Goal: Book appointment/travel/reservation

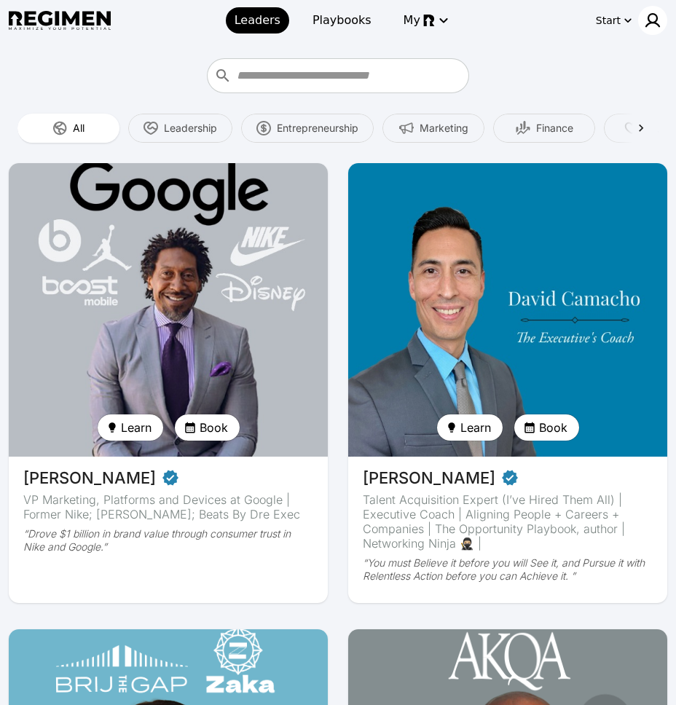
click at [652, 25] on img at bounding box center [652, 20] width 17 height 17
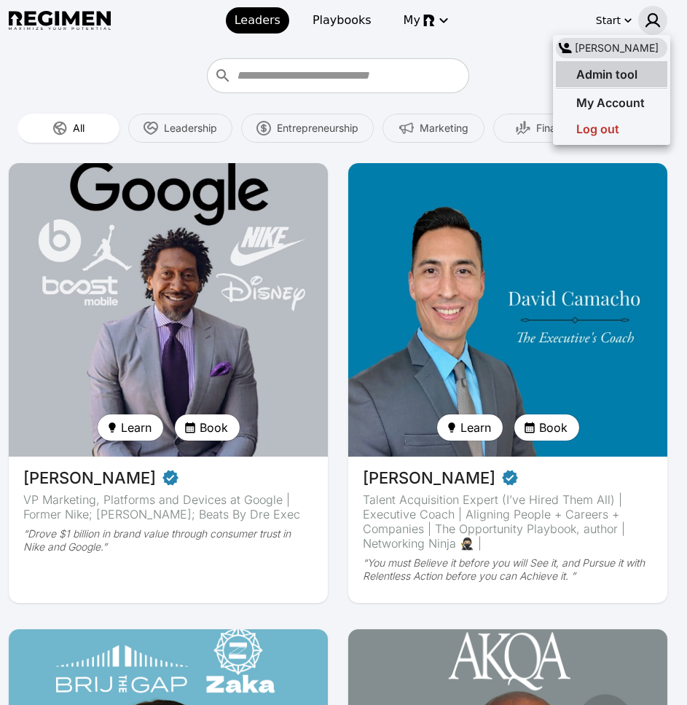
click at [620, 78] on span "Admin tool" at bounding box center [606, 74] width 61 height 15
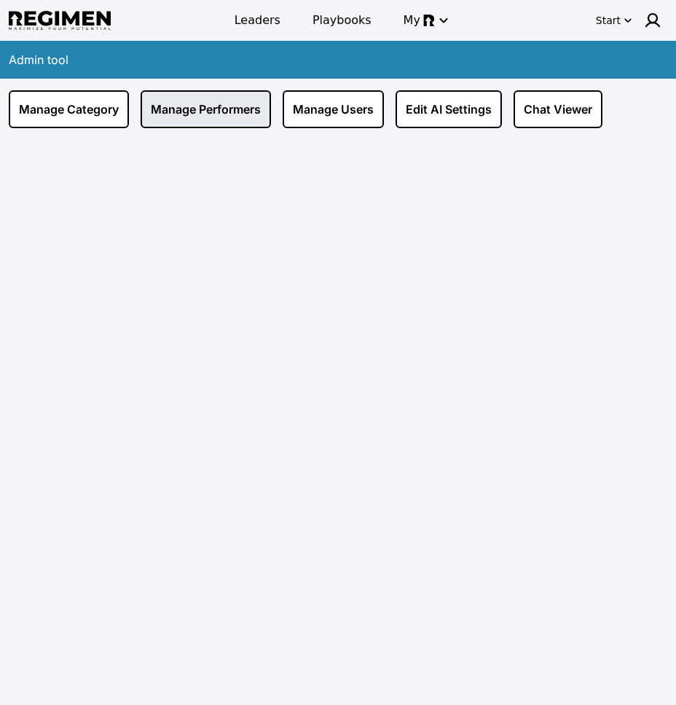
click at [243, 116] on link "Manage Performers" at bounding box center [206, 109] width 130 height 38
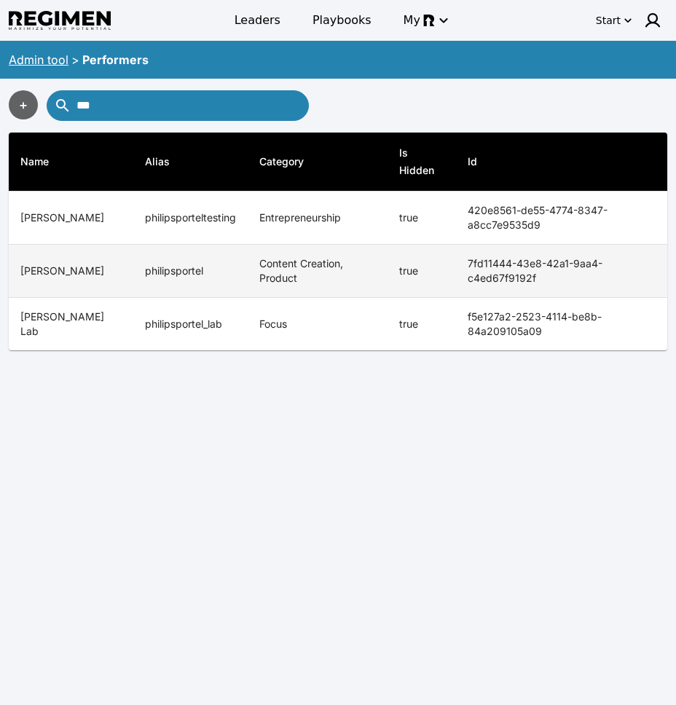
type input "***"
click at [179, 270] on td "philipsportel" at bounding box center [190, 271] width 114 height 53
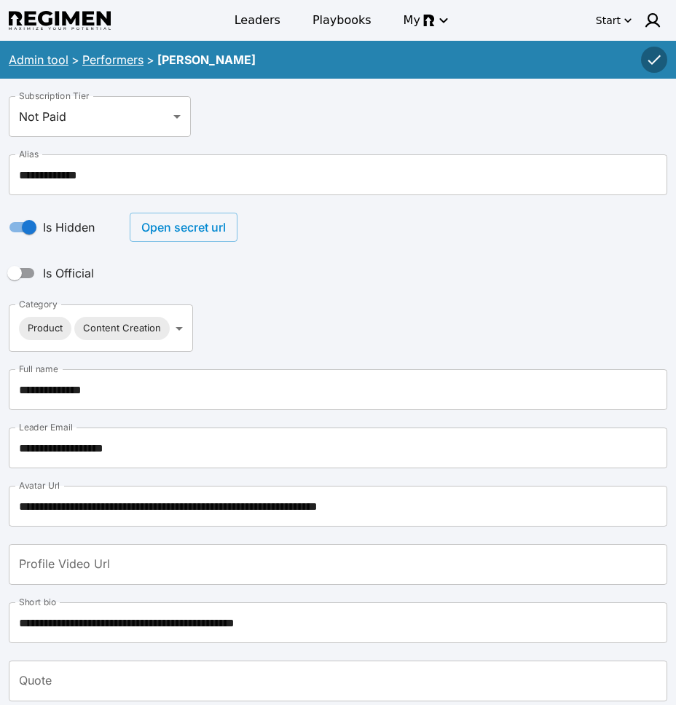
click at [167, 223] on button "Open secret url" at bounding box center [184, 227] width 108 height 29
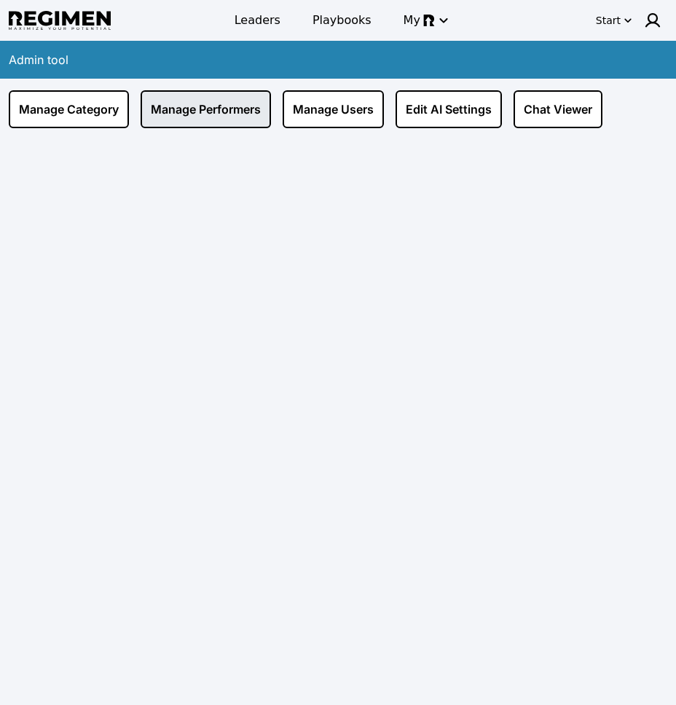
click at [216, 115] on link "Manage Performers" at bounding box center [206, 109] width 130 height 38
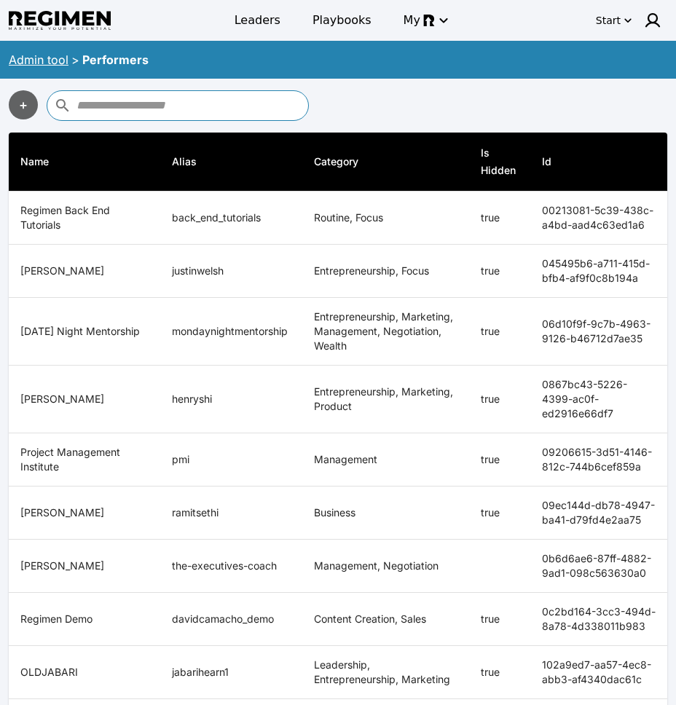
click at [141, 111] on input "text" at bounding box center [190, 105] width 228 height 23
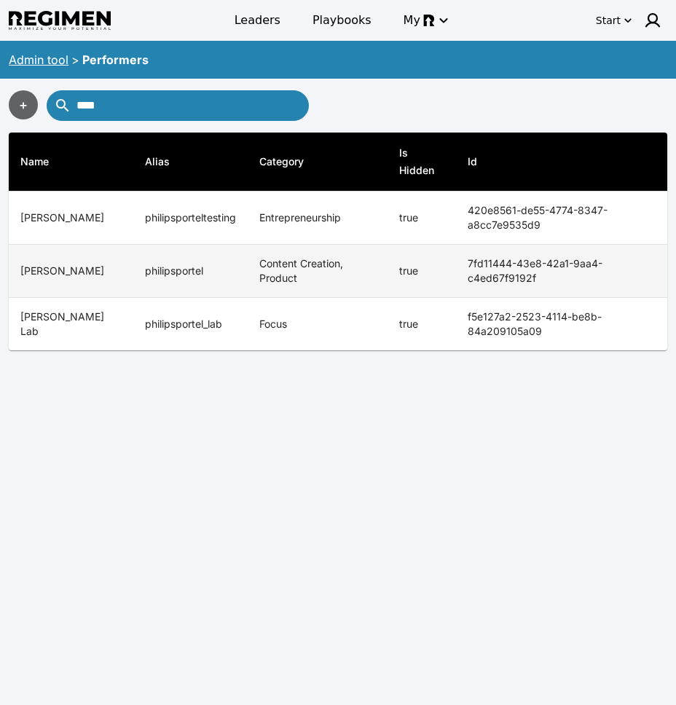
type input "****"
click at [172, 268] on td "philipsportel" at bounding box center [190, 271] width 114 height 53
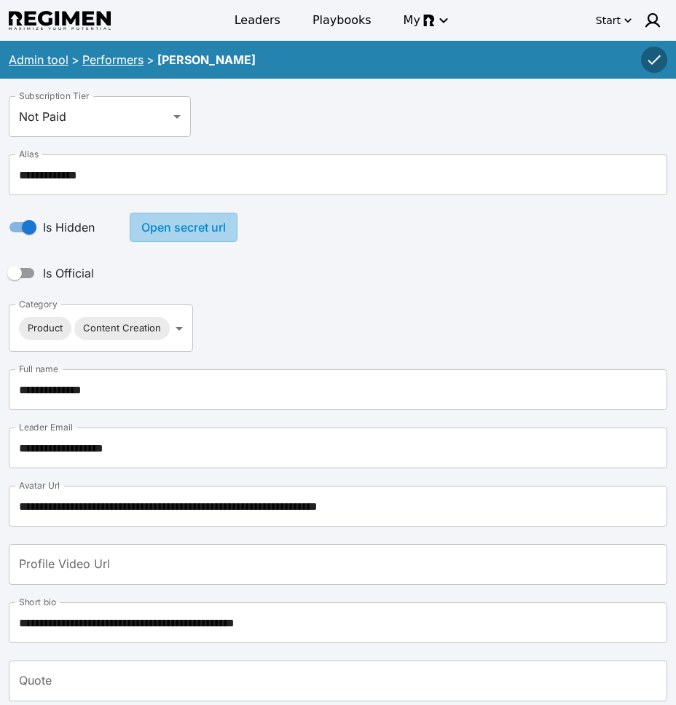
click at [198, 237] on button "Open secret url" at bounding box center [184, 227] width 108 height 29
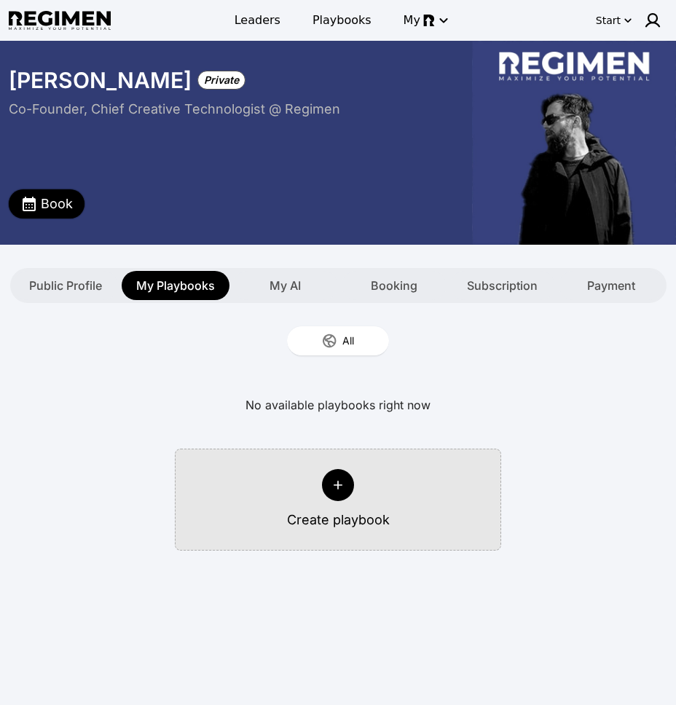
click at [76, 198] on button "Book" at bounding box center [47, 203] width 76 height 29
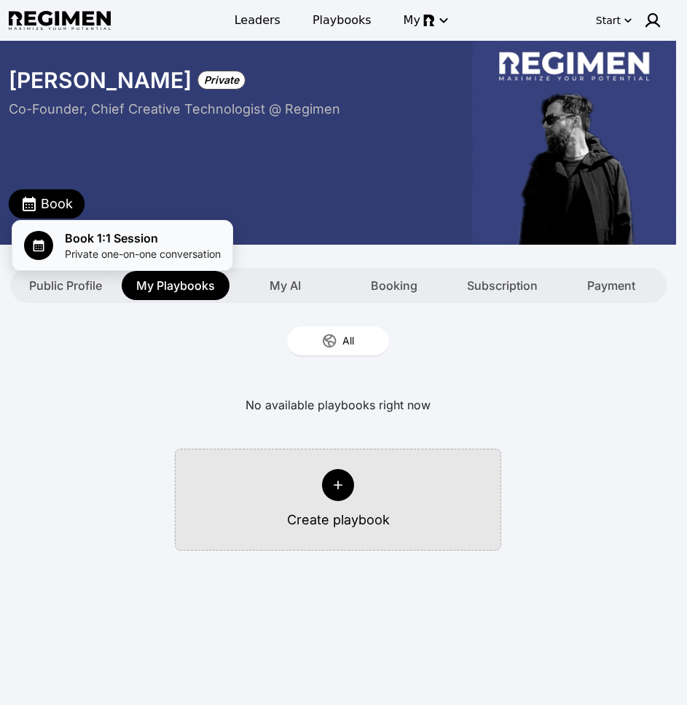
click at [103, 238] on span "Book 1:1 Session" at bounding box center [143, 237] width 156 height 17
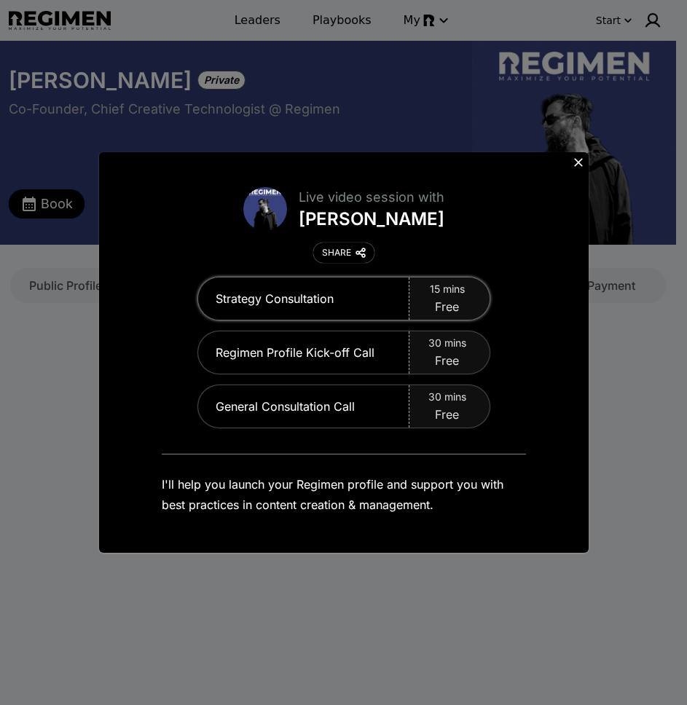
click at [464, 304] on div "15 mins Free" at bounding box center [449, 298] width 80 height 42
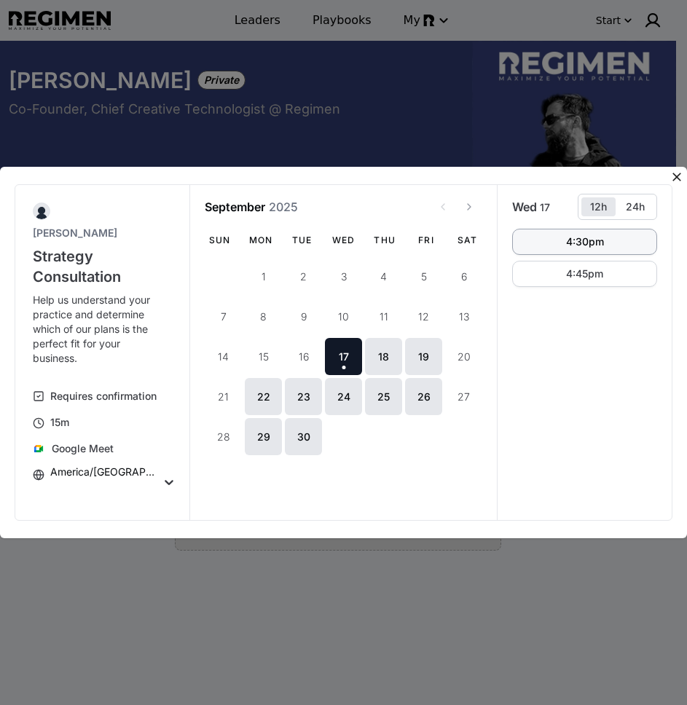
click at [586, 250] on button "4:30pm" at bounding box center [584, 242] width 145 height 26
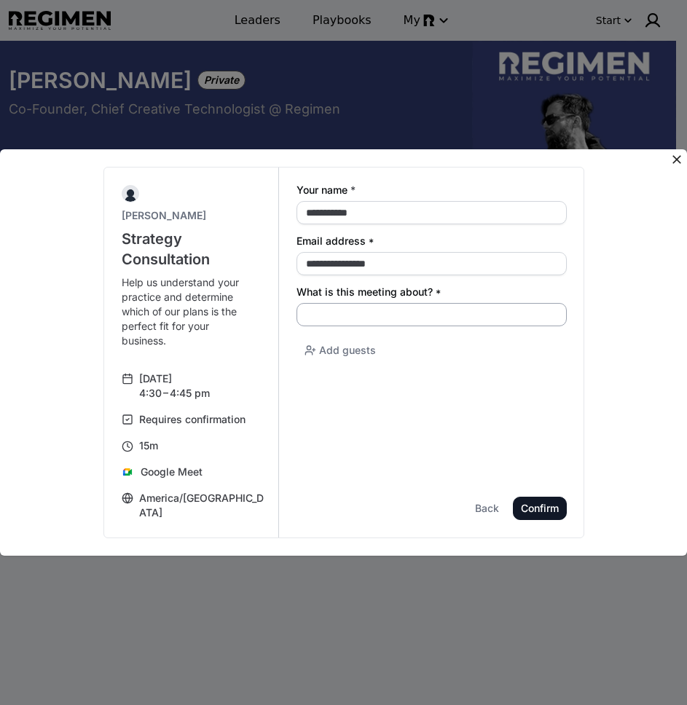
click at [352, 315] on input "What is this meeting about? *" at bounding box center [431, 314] width 270 height 23
type input "*******"
click at [0, 0] on div "Confirm" at bounding box center [0, 0] width 0 height 0
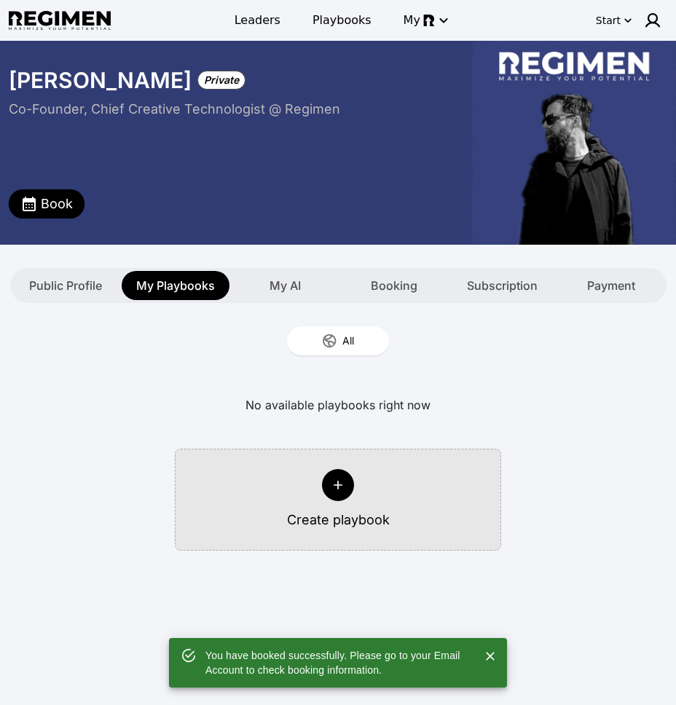
click at [595, 412] on div "No available playbooks right now Create playbook" at bounding box center [338, 465] width 658 height 172
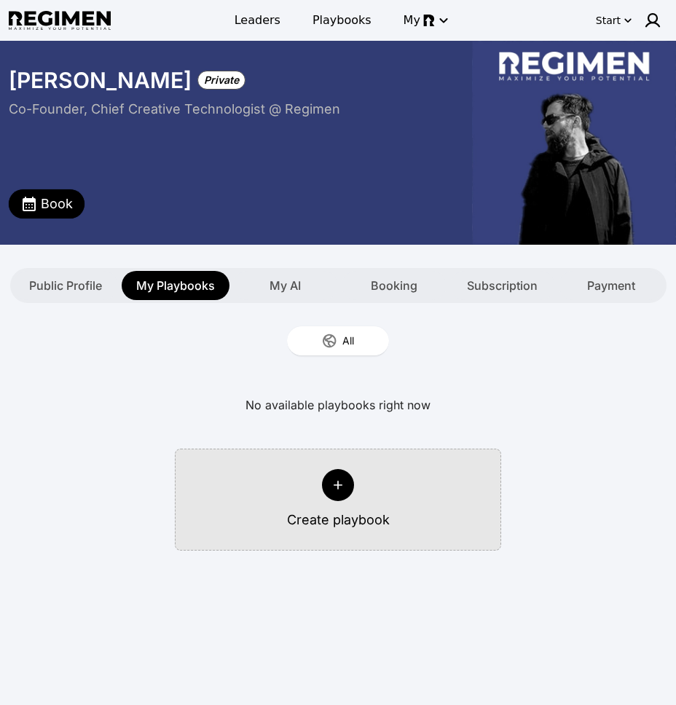
click at [547, 381] on div "No available playbooks right now Create playbook" at bounding box center [338, 465] width 658 height 172
click at [256, 17] on span "Leaders" at bounding box center [257, 20] width 46 height 17
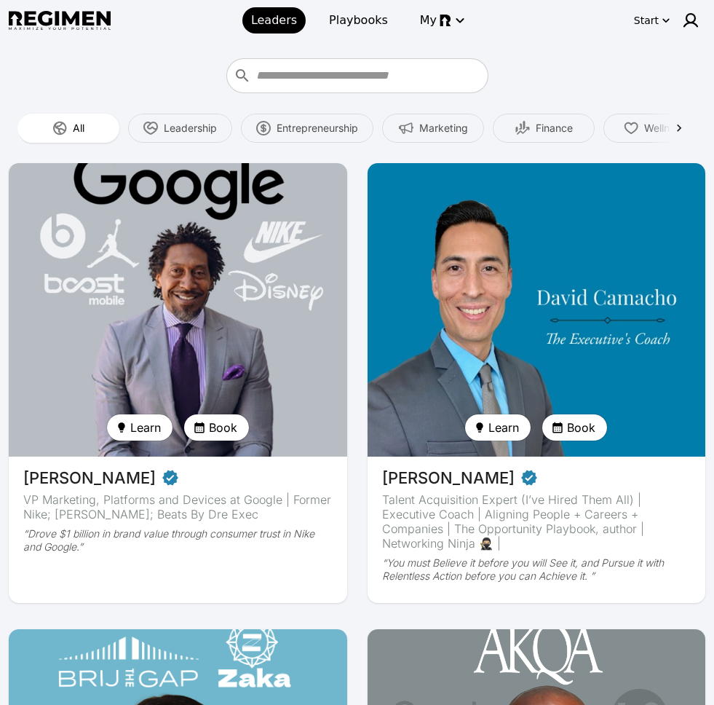
click at [397, 82] on input "Who do you want to learn from?" at bounding box center [370, 75] width 228 height 23
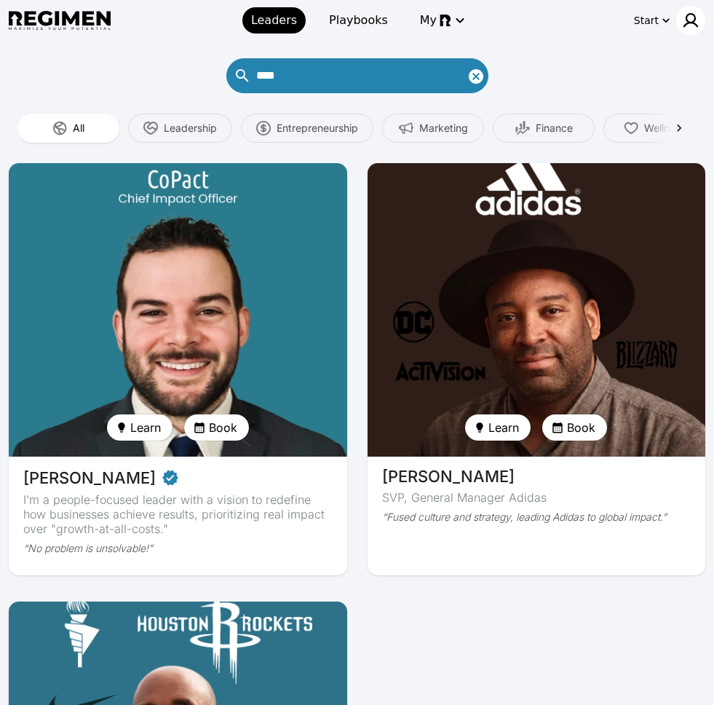
type input "****"
click at [652, 25] on img at bounding box center [690, 20] width 17 height 17
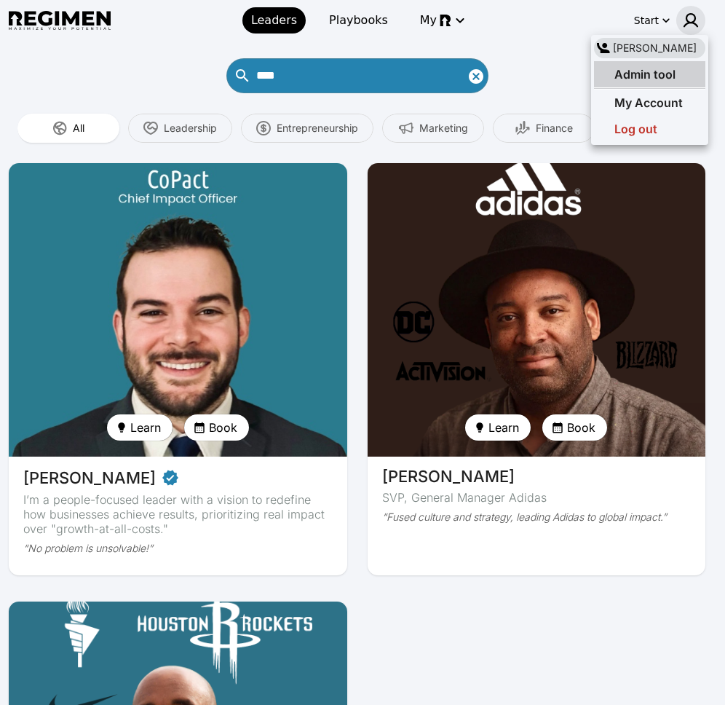
click at [652, 78] on span "Admin tool" at bounding box center [644, 74] width 61 height 15
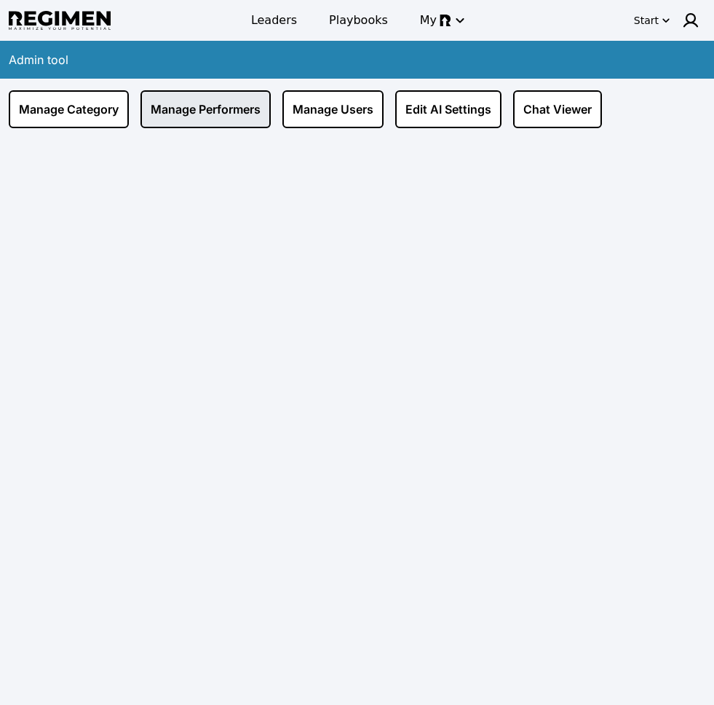
click at [239, 107] on link "Manage Performers" at bounding box center [206, 109] width 130 height 38
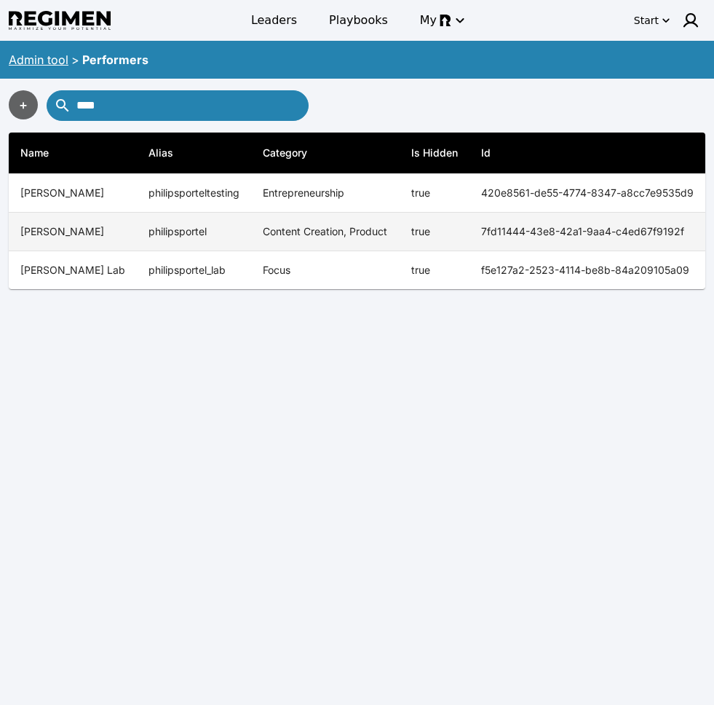
click at [181, 243] on td "philipsportel" at bounding box center [194, 232] width 114 height 39
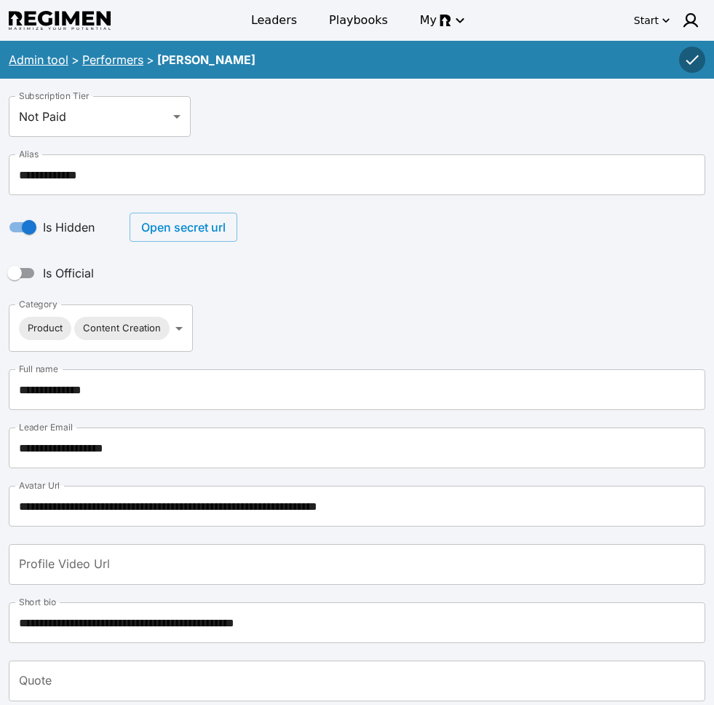
click at [173, 234] on button "Open secret url" at bounding box center [184, 227] width 108 height 29
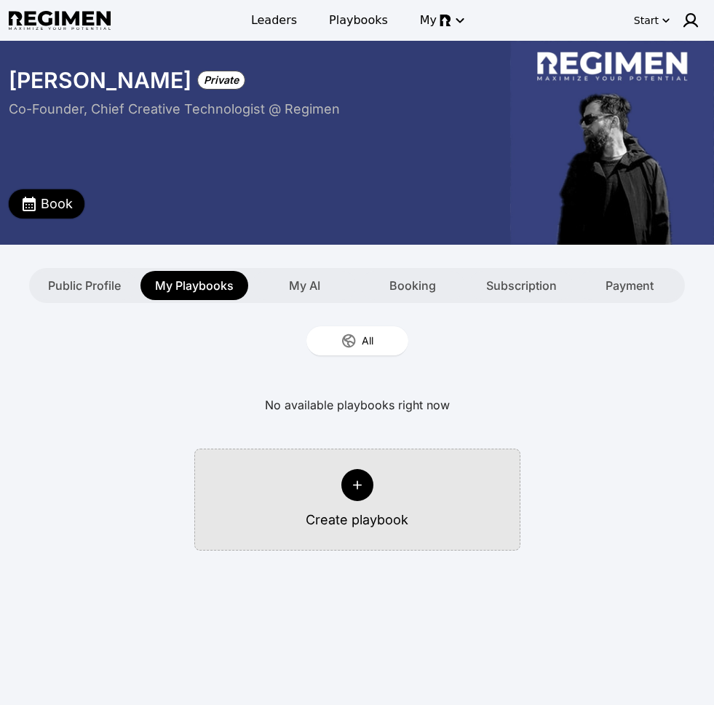
click at [66, 207] on span "Book" at bounding box center [57, 204] width 32 height 20
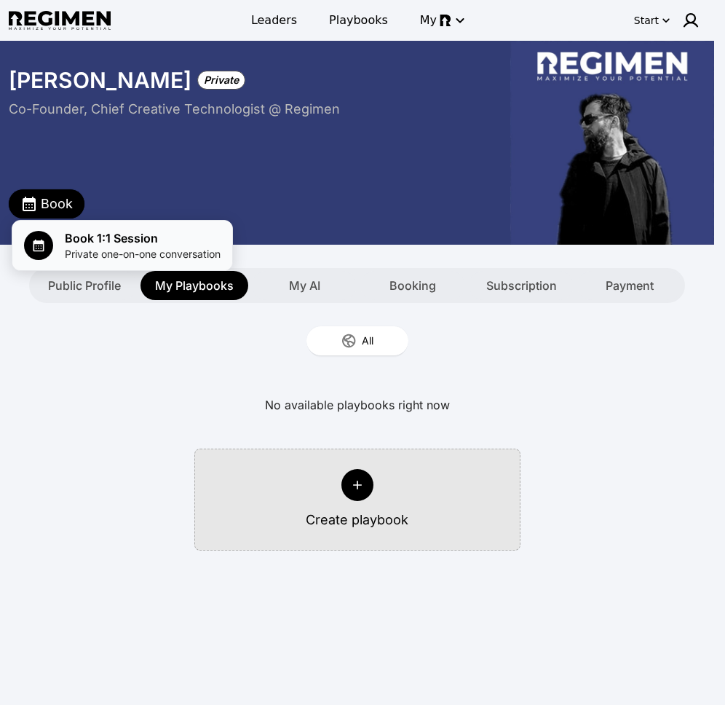
click at [88, 240] on span "Book 1:1 Session" at bounding box center [143, 237] width 156 height 17
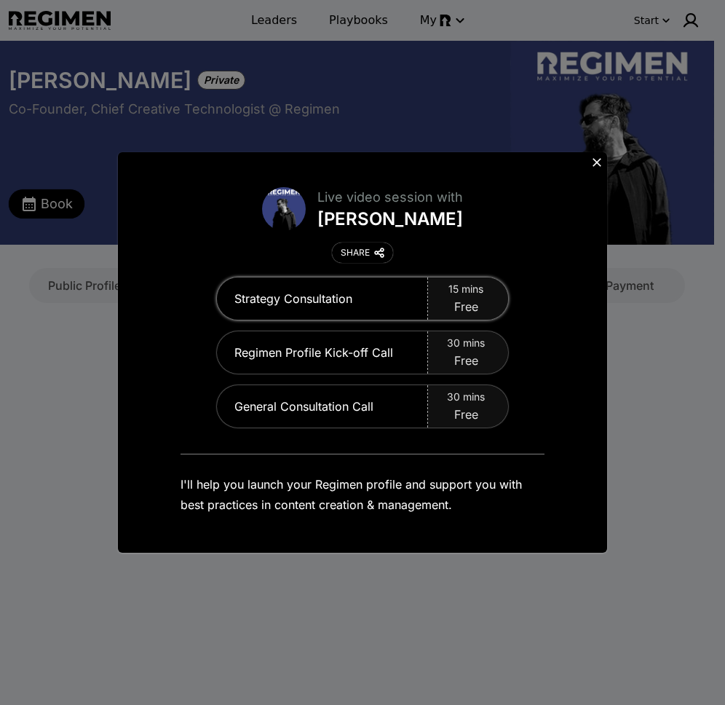
click at [430, 307] on div "15 mins Free" at bounding box center [468, 298] width 80 height 42
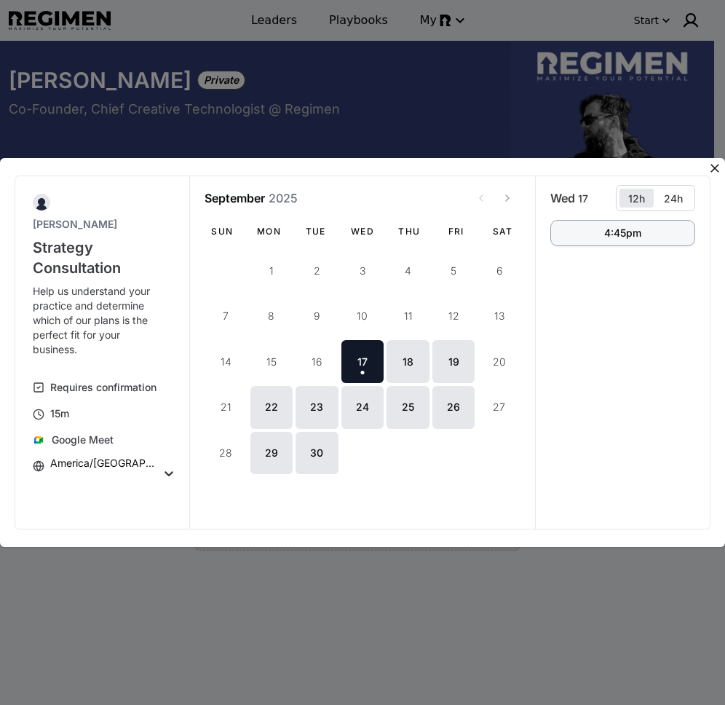
click at [652, 234] on button "4:45pm" at bounding box center [622, 233] width 145 height 26
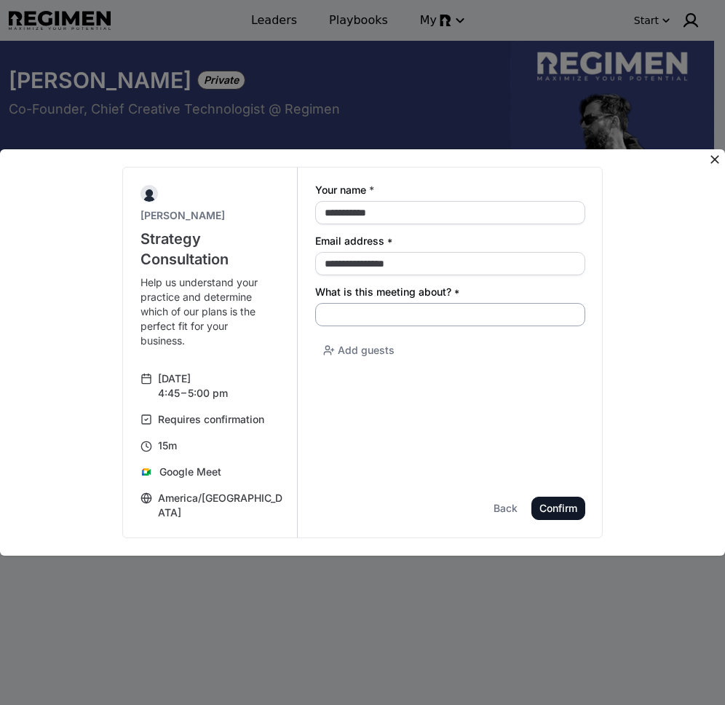
click at [453, 319] on input "What is this meeting about? *" at bounding box center [450, 314] width 270 height 23
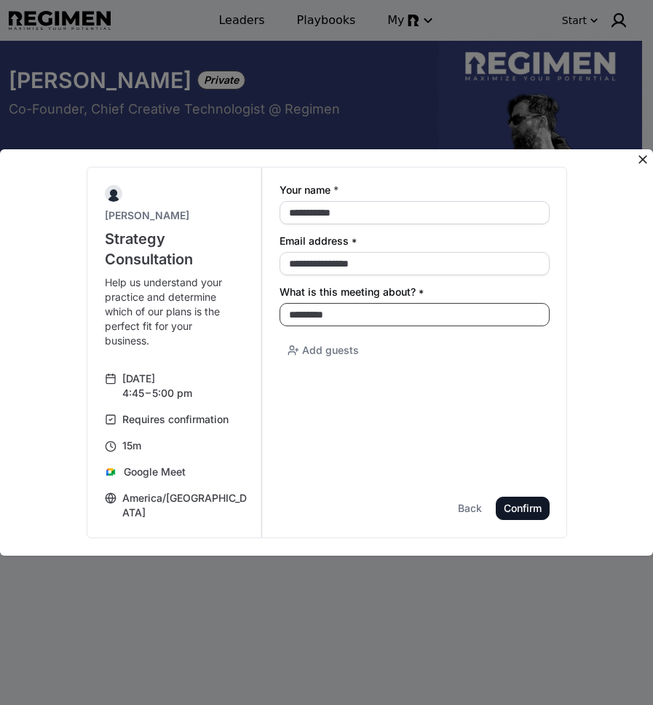
type input "*********"
drag, startPoint x: 130, startPoint y: 432, endPoint x: 207, endPoint y: 438, distance: 76.6
click at [175, 427] on div "Requires confirmation" at bounding box center [175, 419] width 106 height 15
click at [394, 451] on form "**********" at bounding box center [415, 352] width 270 height 335
click at [0, 0] on div "Confirm" at bounding box center [0, 0] width 0 height 0
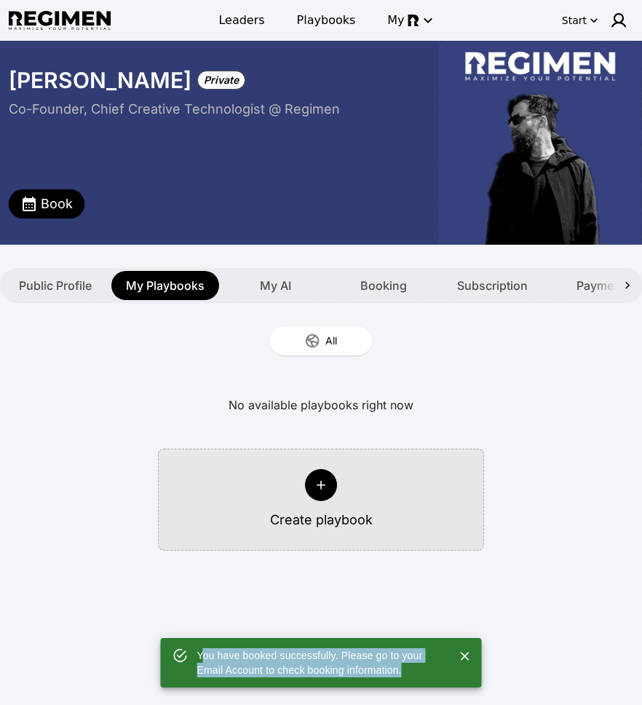
drag, startPoint x: 208, startPoint y: 659, endPoint x: 408, endPoint y: 666, distance: 200.4
click at [408, 666] on div "You have booked successfully. Please go to your Email Account to check booking …" at bounding box center [319, 662] width 245 height 41
click at [416, 676] on div "You have booked successfully. Please go to your Email Account to check booking …" at bounding box center [319, 662] width 245 height 41
drag, startPoint x: 363, startPoint y: 671, endPoint x: 199, endPoint y: 659, distance: 164.2
click at [199, 659] on div "You have booked successfully. Please go to your Email Account to check booking …" at bounding box center [319, 662] width 245 height 41
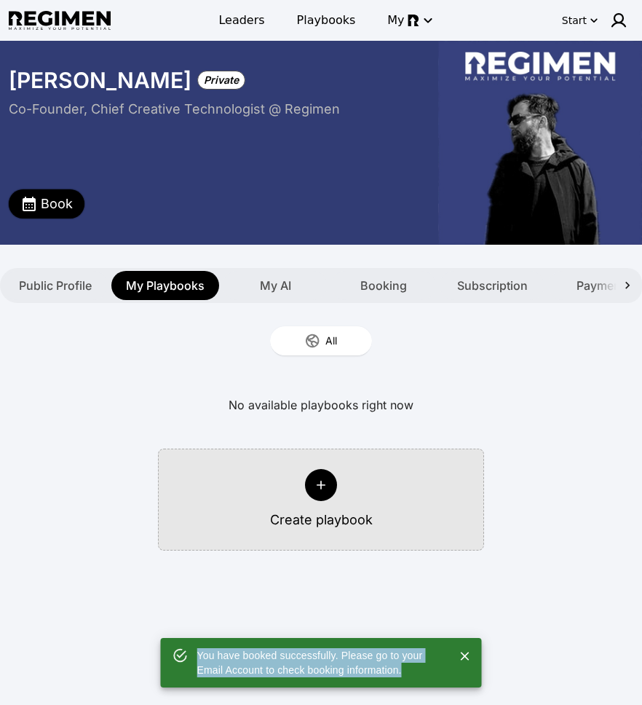
click at [67, 210] on span "Book" at bounding box center [57, 204] width 32 height 20
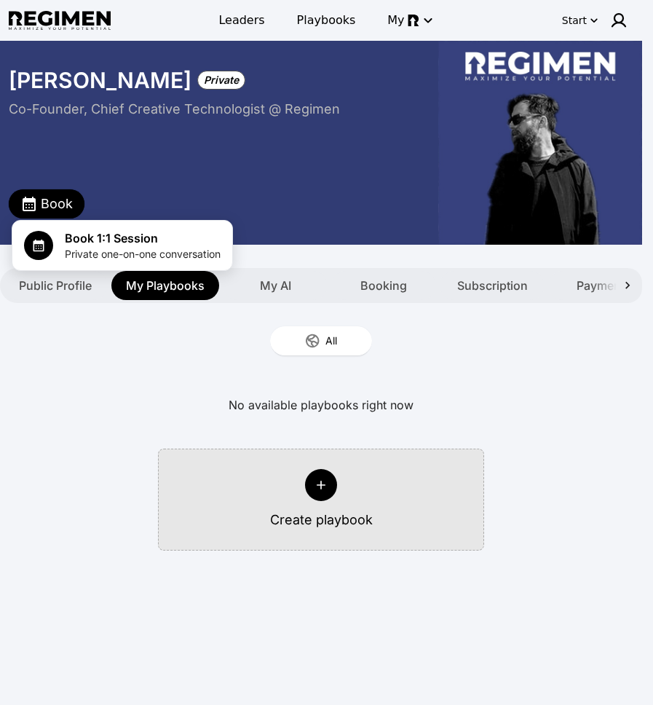
click at [66, 208] on div at bounding box center [326, 352] width 653 height 705
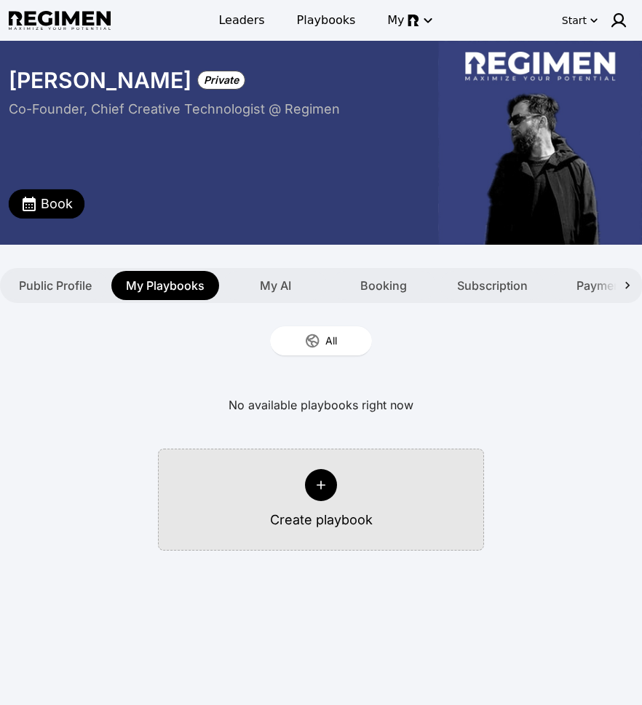
click at [548, 398] on div "No available playbooks right now Create playbook" at bounding box center [321, 465] width 625 height 172
click at [557, 375] on div "All" at bounding box center [321, 341] width 642 height 76
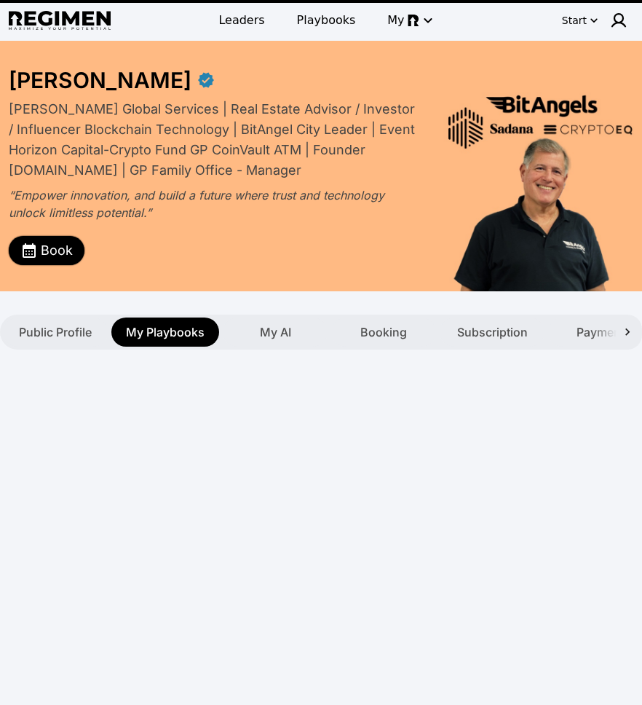
click at [42, 246] on span "Book" at bounding box center [57, 250] width 32 height 20
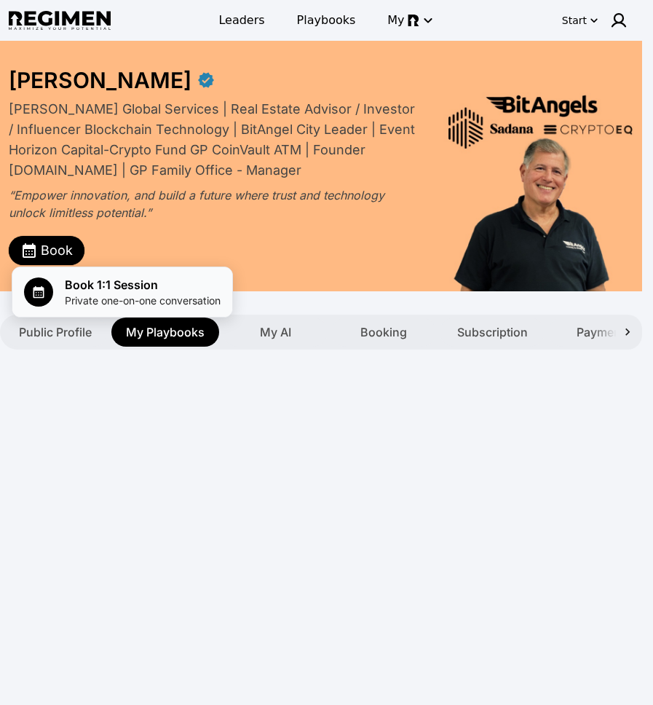
click at [173, 291] on span "Book 1:1 Session" at bounding box center [143, 284] width 156 height 17
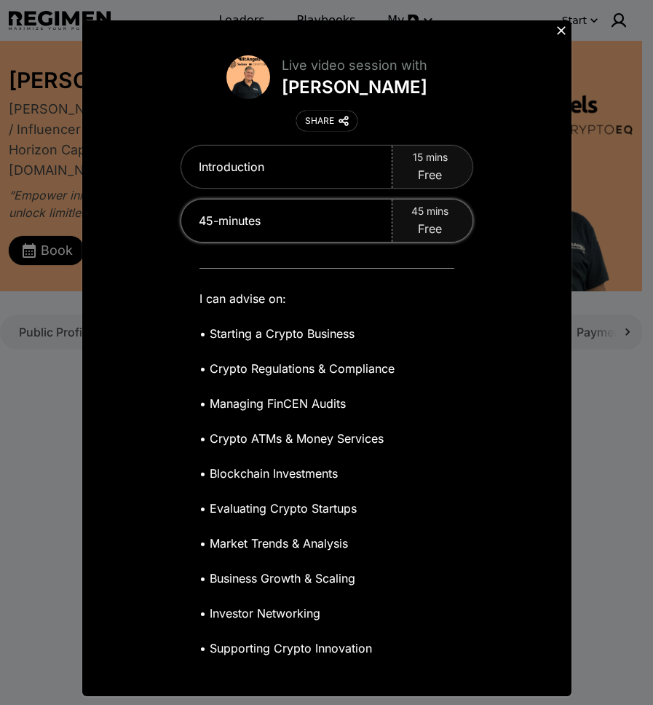
click at [374, 218] on div "45-minutes" at bounding box center [286, 220] width 211 height 42
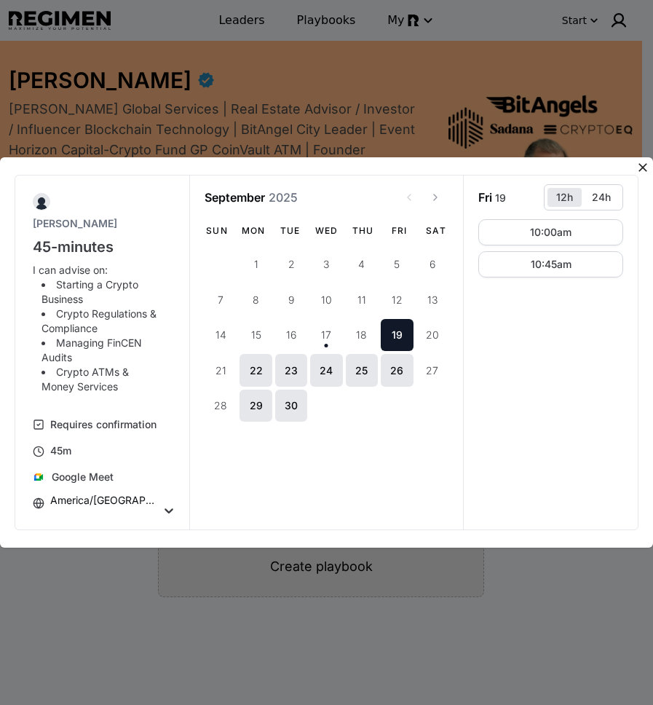
click at [563, 228] on div "10:00am" at bounding box center [551, 232] width 42 height 10
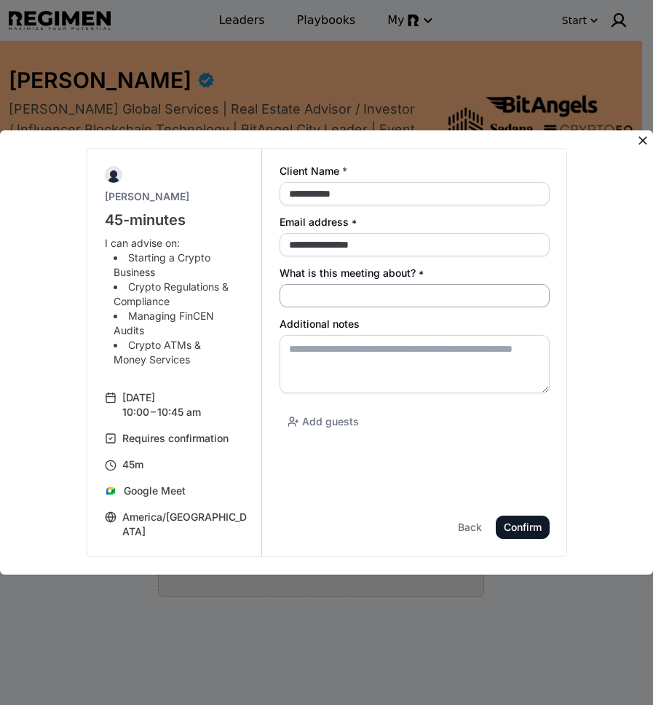
click at [374, 293] on input "What is this meeting about? *" at bounding box center [415, 295] width 270 height 23
type input "*******"
click at [376, 360] on textarea "Additional notes" at bounding box center [415, 364] width 270 height 58
click at [375, 353] on textarea "Additional notes" at bounding box center [415, 364] width 270 height 58
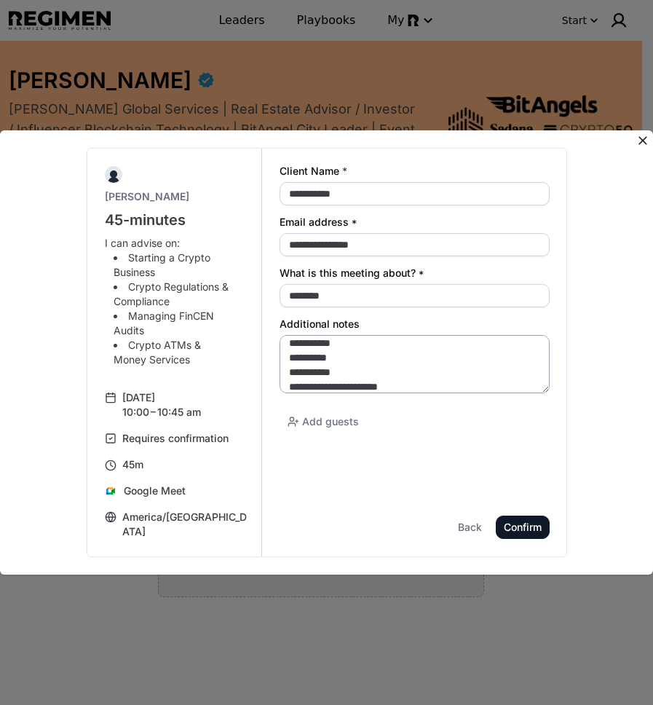
scroll to position [20, 0]
type textarea "**********"
click at [0, 0] on div "Confirm" at bounding box center [0, 0] width 0 height 0
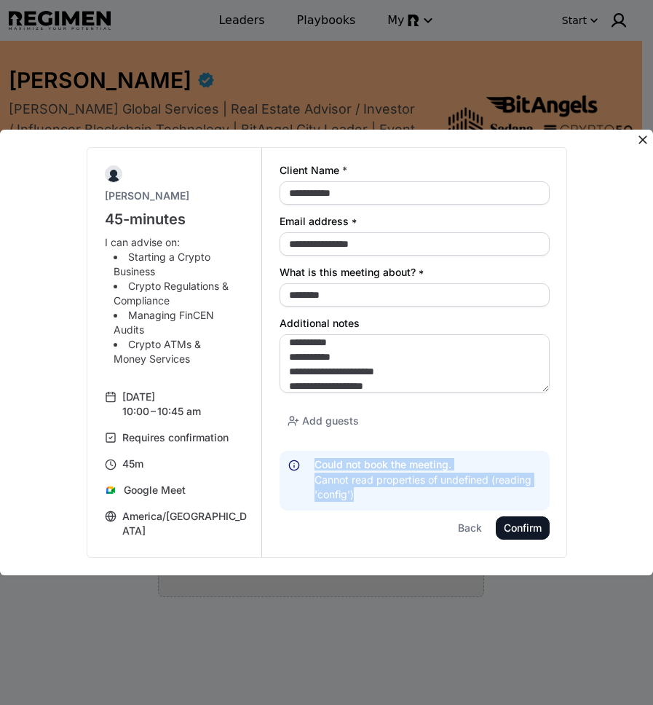
drag, startPoint x: 392, startPoint y: 499, endPoint x: 345, endPoint y: 470, distance: 56.0
click at [309, 460] on div "Could not book the meeting. Cannot read properties of undefined (reading 'confi…" at bounding box center [423, 480] width 235 height 42
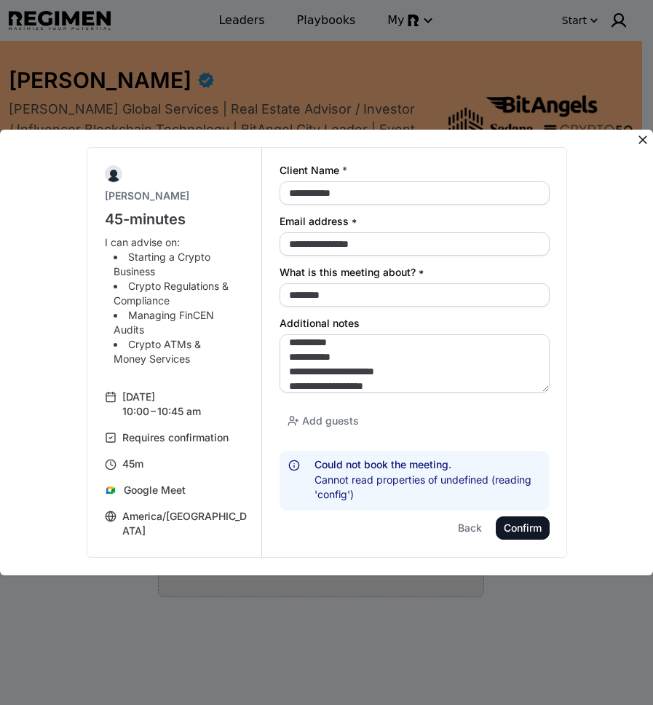
click at [421, 481] on div "Cannot read properties of undefined (reading 'config')" at bounding box center [428, 487] width 226 height 29
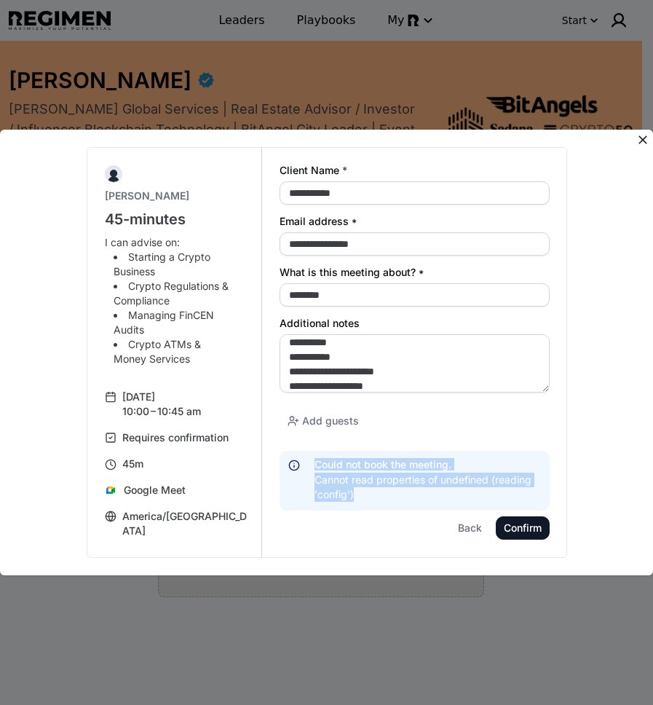
drag, startPoint x: 344, startPoint y: 481, endPoint x: 313, endPoint y: 460, distance: 37.2
click at [315, 459] on div "Could not book the meeting. Cannot read properties of undefined (reading 'confi…" at bounding box center [428, 480] width 226 height 42
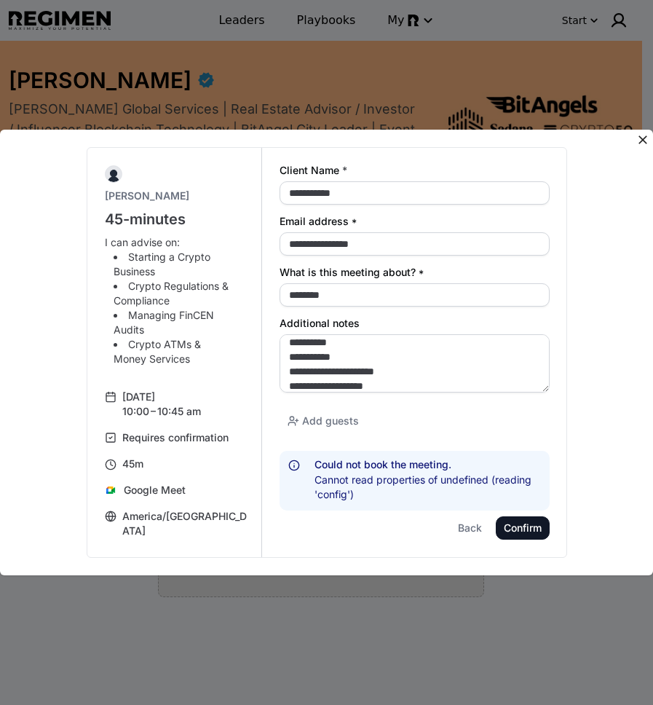
click at [385, 481] on div "Cannot read properties of undefined (reading 'config')" at bounding box center [428, 487] width 226 height 29
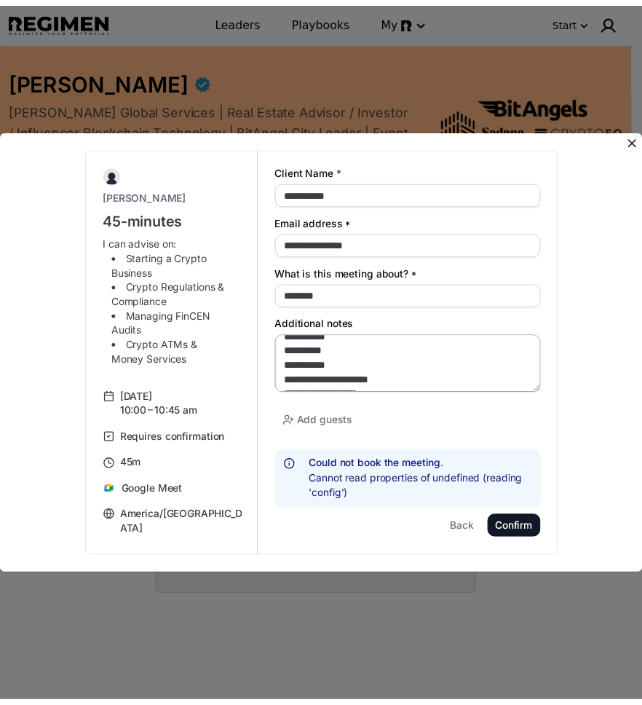
scroll to position [0, 0]
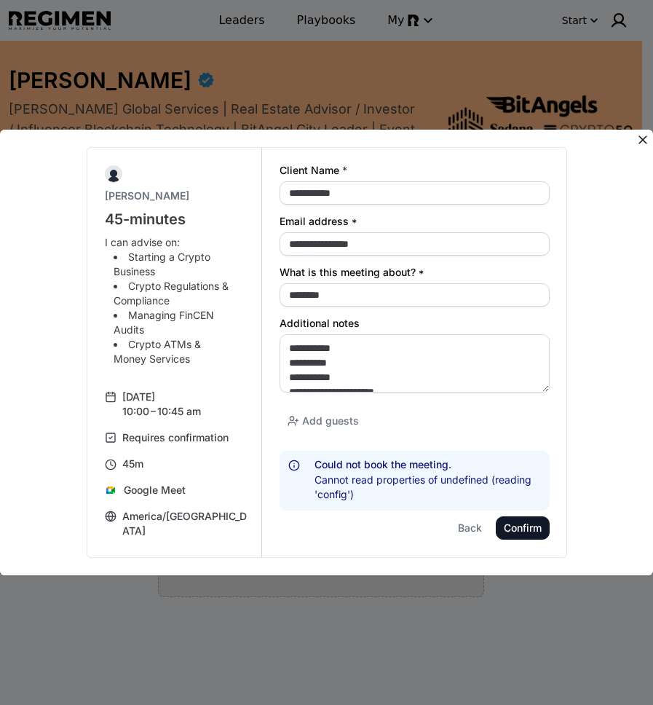
click at [641, 137] on icon at bounding box center [643, 140] width 15 height 15
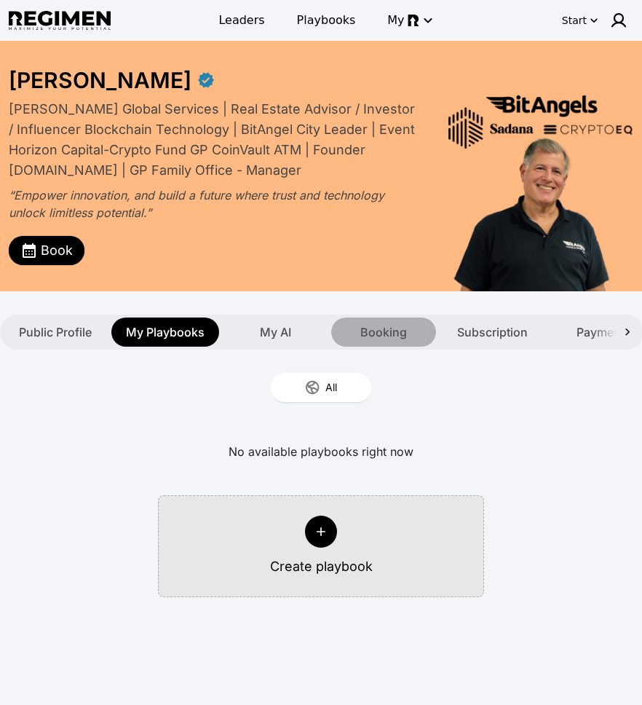
click at [379, 339] on span "Booking" at bounding box center [383, 331] width 47 height 17
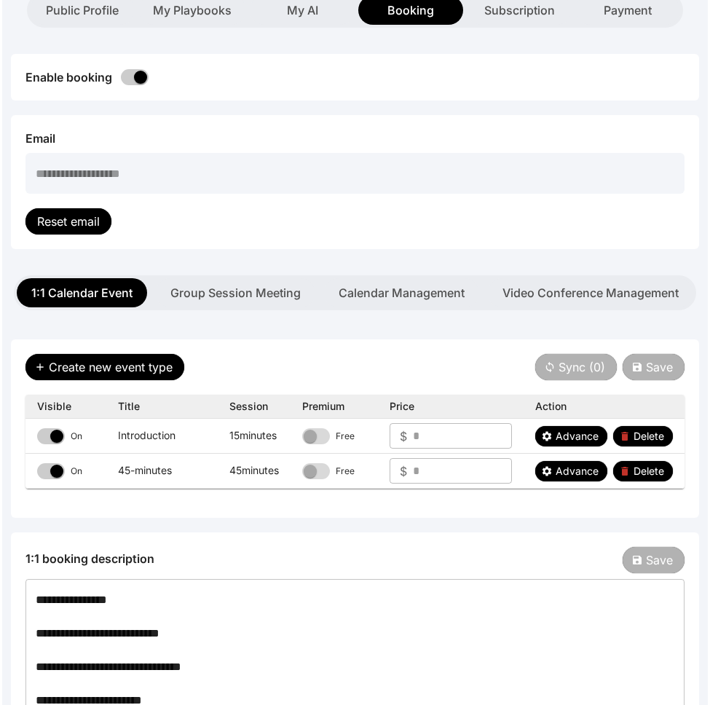
scroll to position [342, 0]
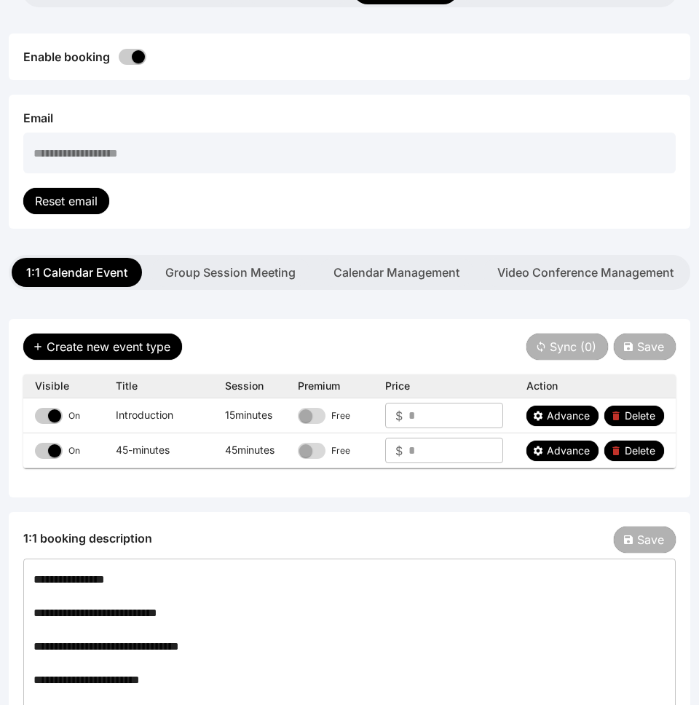
click at [392, 359] on div "Create new event type Sync ( 0 ) Save Visible Title Session Premium Price Actio…" at bounding box center [349, 408] width 681 height 178
click at [557, 450] on span "Advance" at bounding box center [568, 450] width 43 height 15
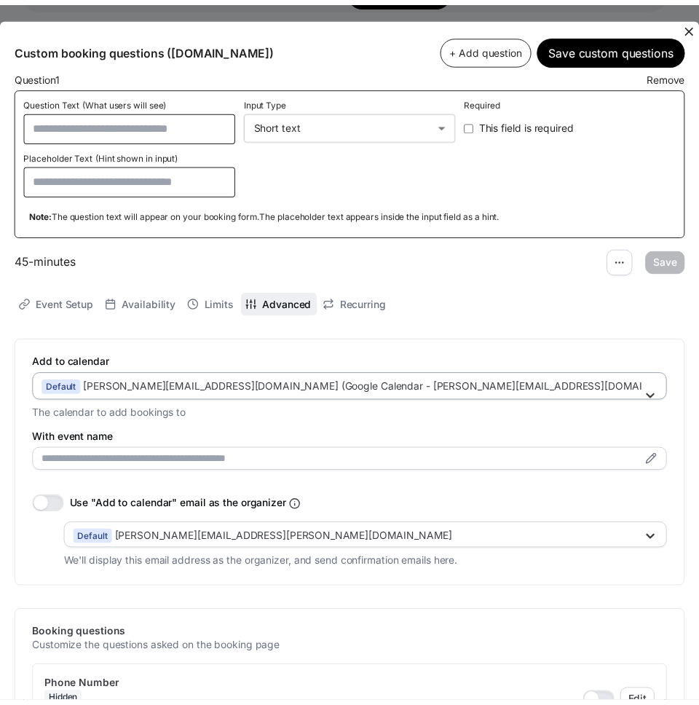
scroll to position [0, 0]
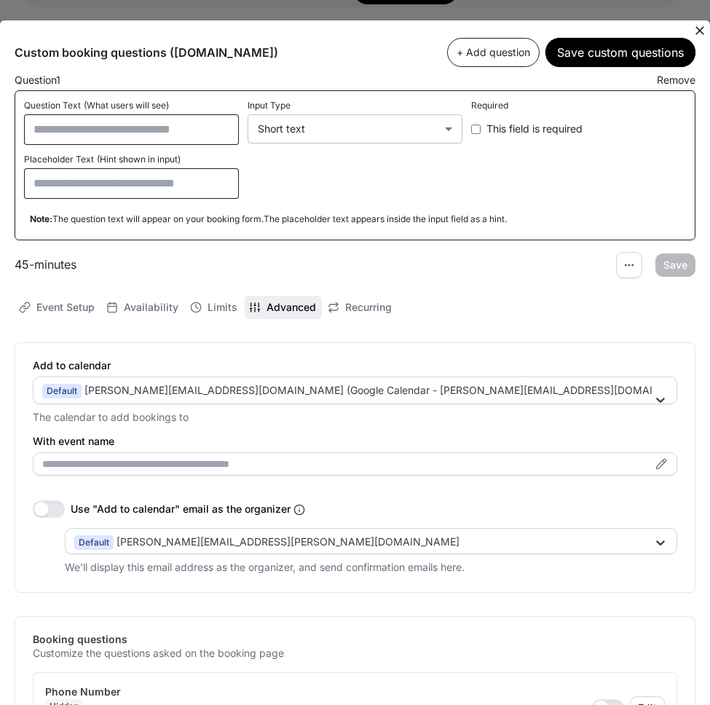
click at [652, 31] on icon at bounding box center [699, 30] width 15 height 15
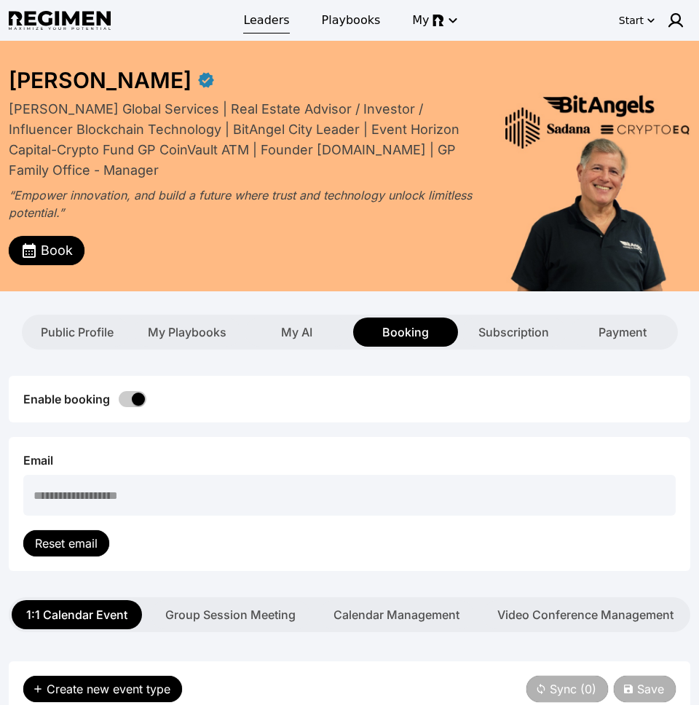
click at [282, 21] on span "Leaders" at bounding box center [266, 20] width 46 height 17
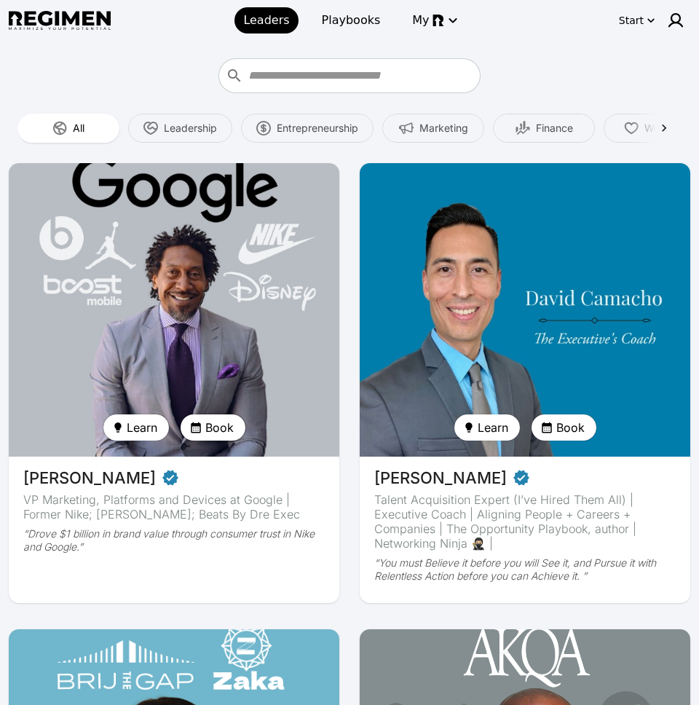
click at [223, 432] on span "Book" at bounding box center [219, 427] width 28 height 17
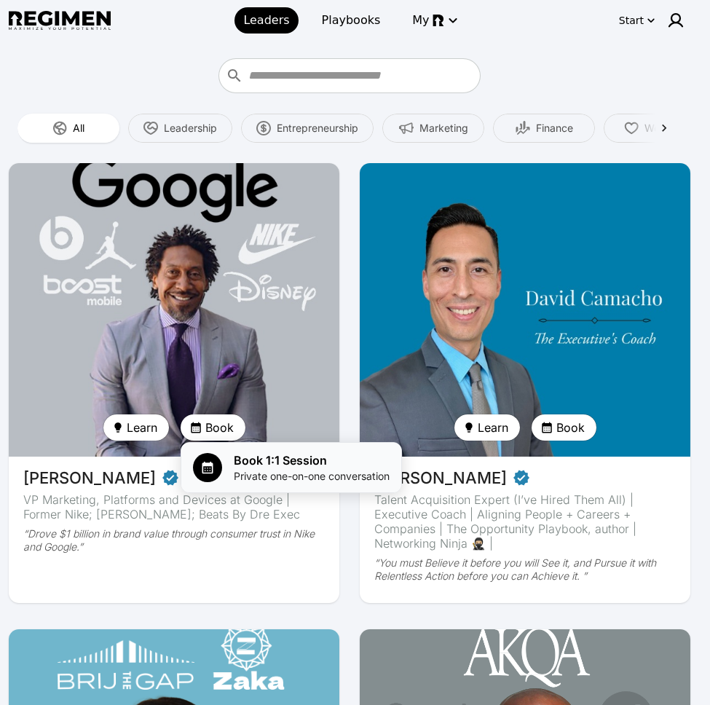
click at [243, 459] on span "Book 1:1 Session" at bounding box center [312, 459] width 156 height 17
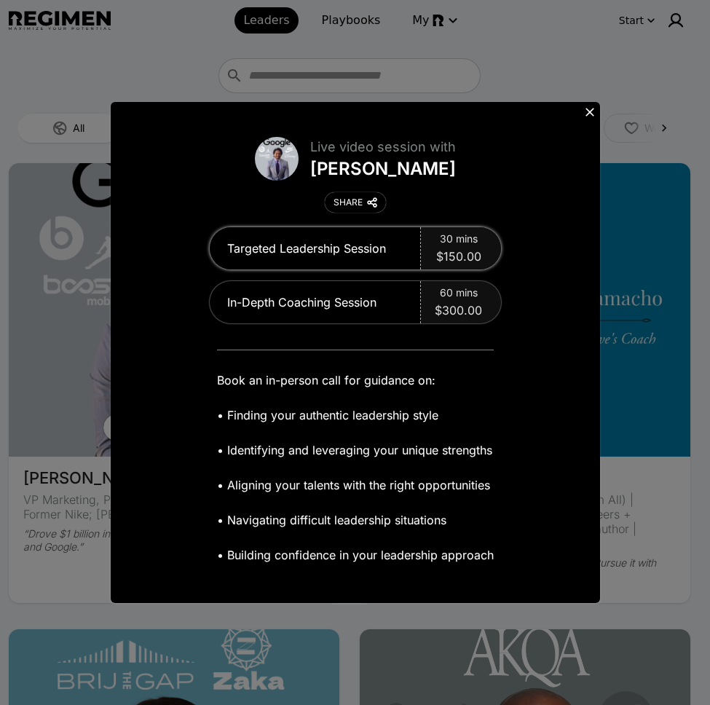
click at [454, 243] on span "30 mins" at bounding box center [459, 239] width 38 height 15
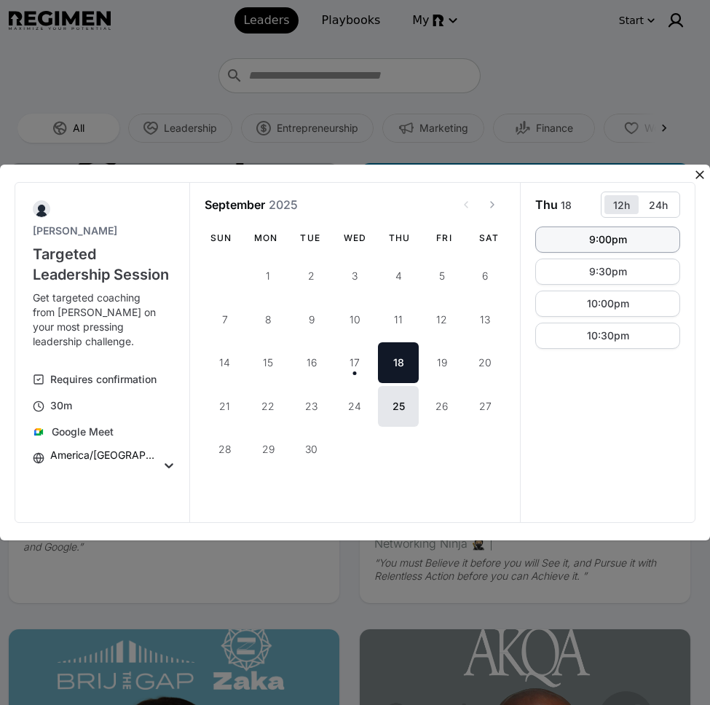
click at [572, 244] on button "9:00pm" at bounding box center [607, 239] width 145 height 26
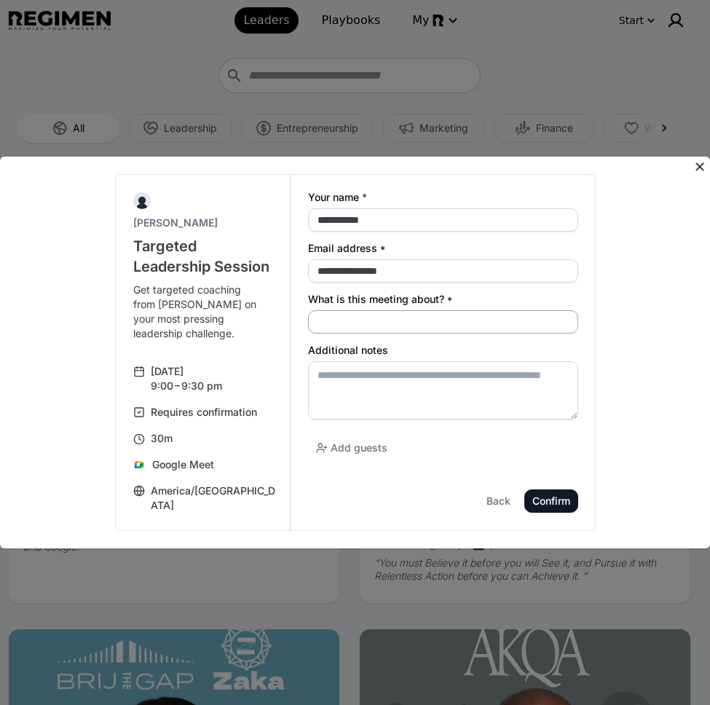
click at [426, 325] on input "What is this meeting about? *" at bounding box center [443, 321] width 270 height 23
type input "*"
type input "****"
type textarea "*"
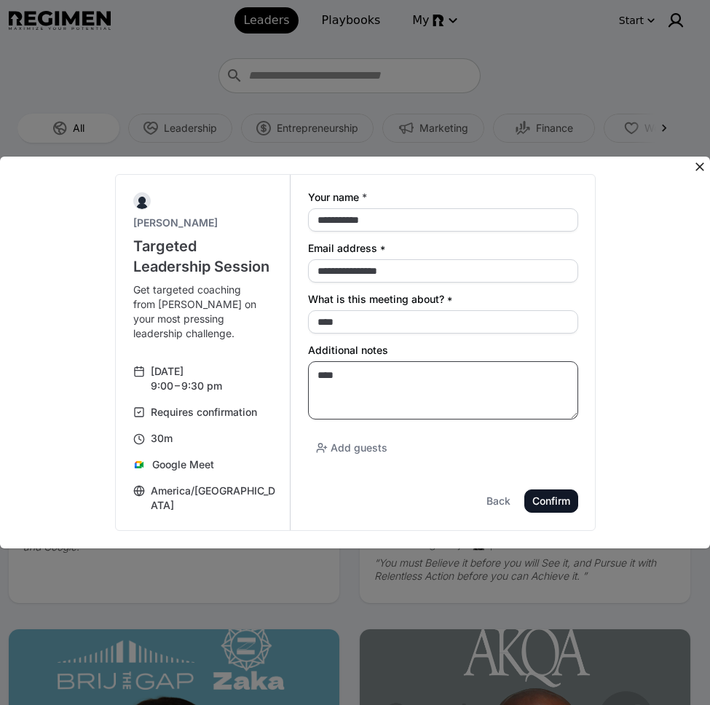
type textarea "****"
click at [566, 511] on button "Confirm" at bounding box center [551, 500] width 54 height 23
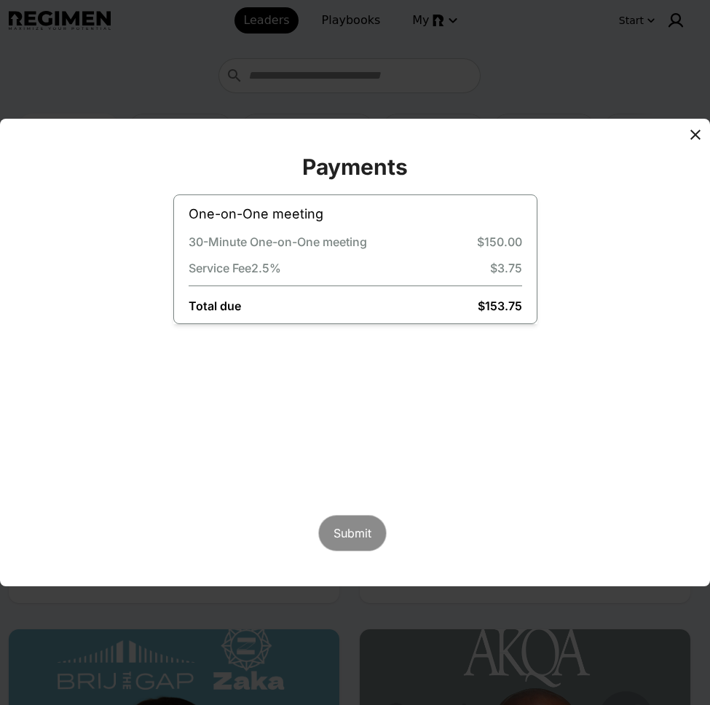
click at [652, 138] on icon at bounding box center [695, 134] width 17 height 17
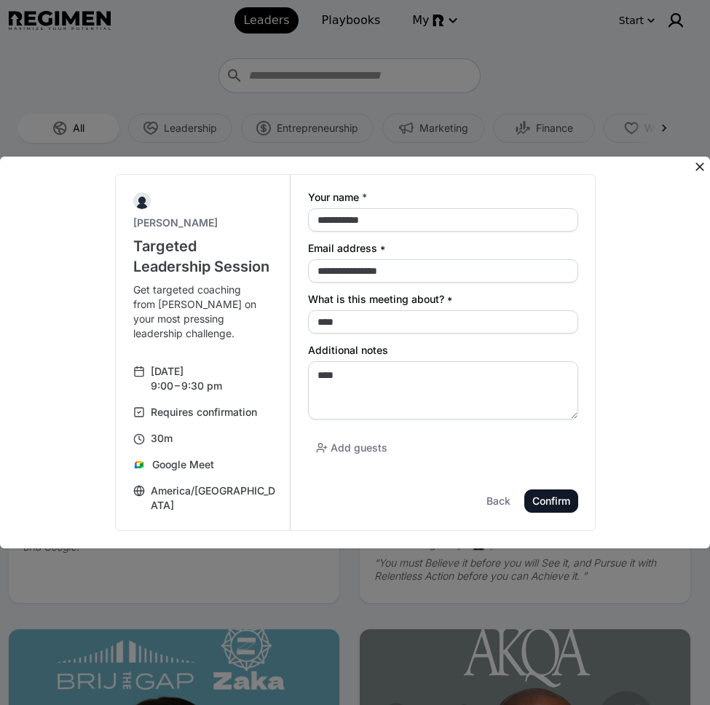
click at [652, 168] on icon at bounding box center [699, 166] width 9 height 9
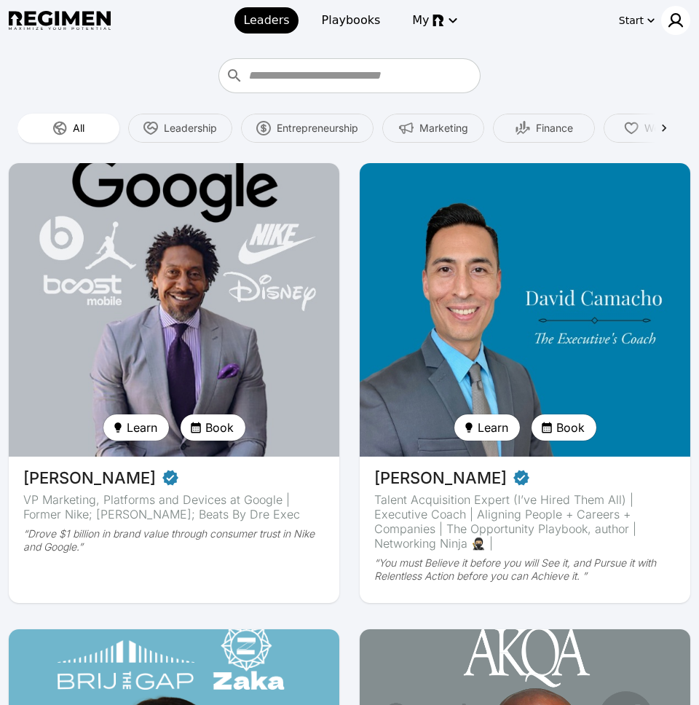
click at [652, 25] on img at bounding box center [675, 20] width 17 height 17
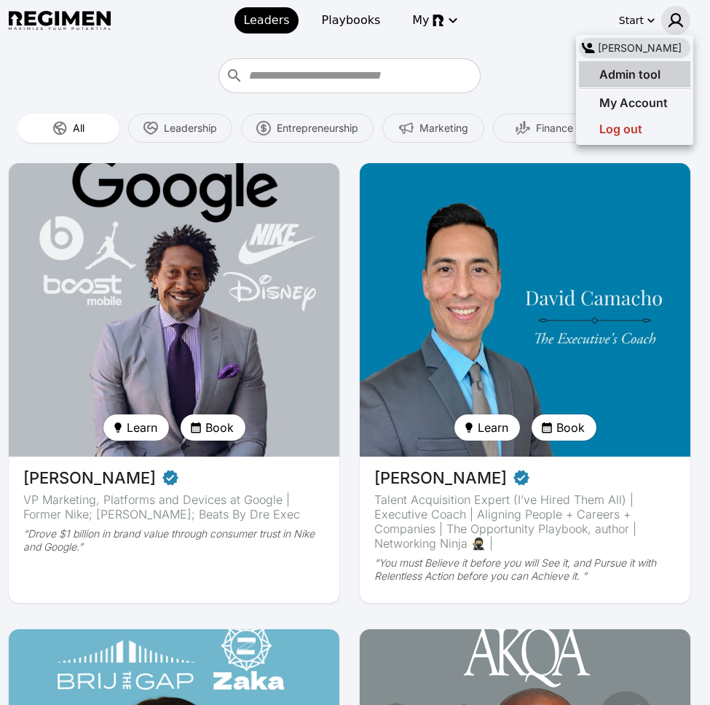
click at [631, 83] on div "Admin tool" at bounding box center [634, 74] width 111 height 26
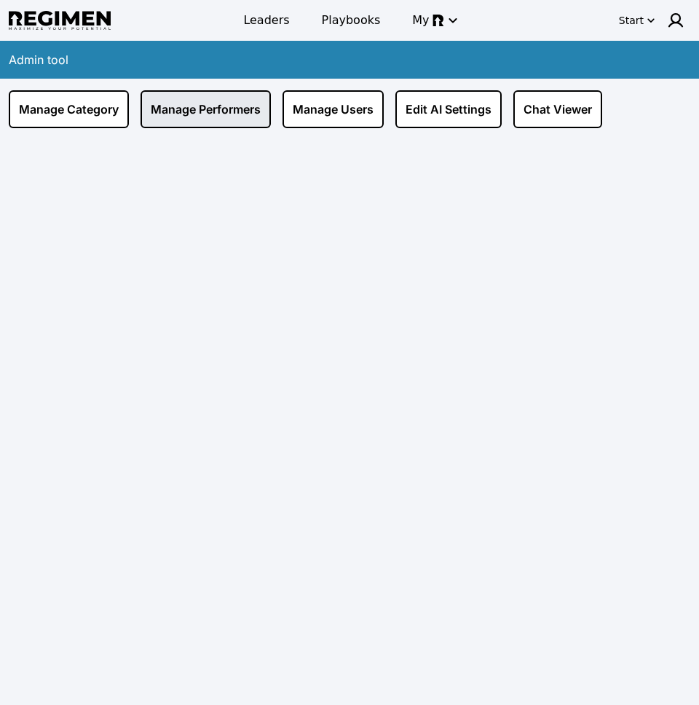
click at [235, 111] on link "Manage Performers" at bounding box center [206, 109] width 130 height 38
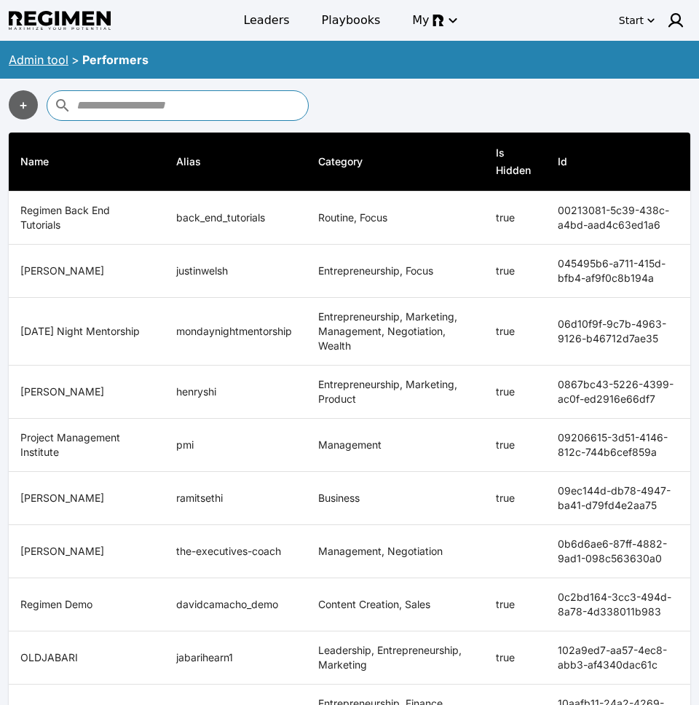
click at [218, 117] on div at bounding box center [178, 105] width 262 height 31
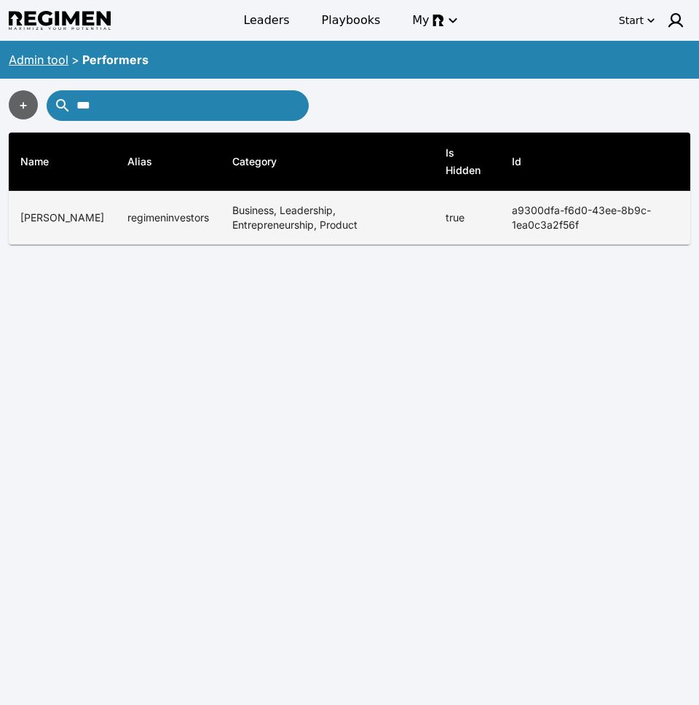
type input "***"
click at [171, 206] on td "regimeninvestors" at bounding box center [168, 217] width 105 height 53
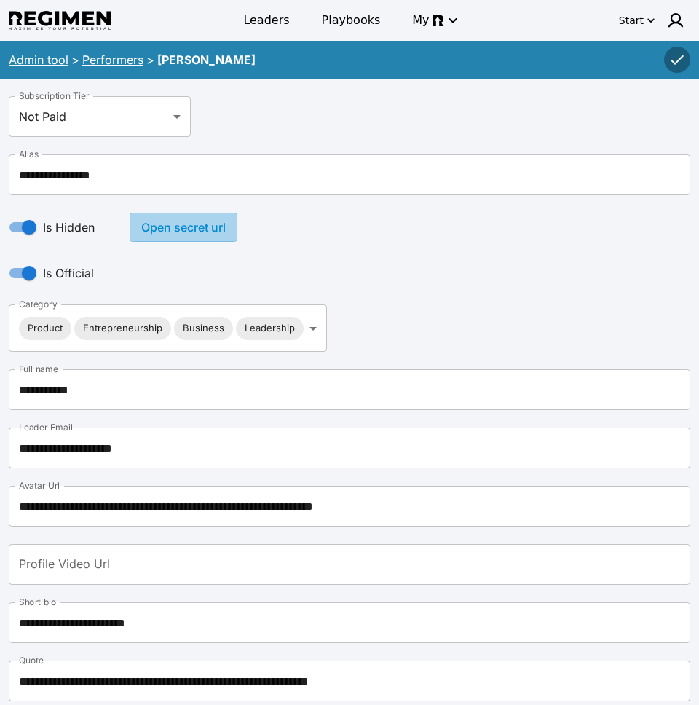
click at [170, 231] on button "Open secret url" at bounding box center [184, 227] width 108 height 29
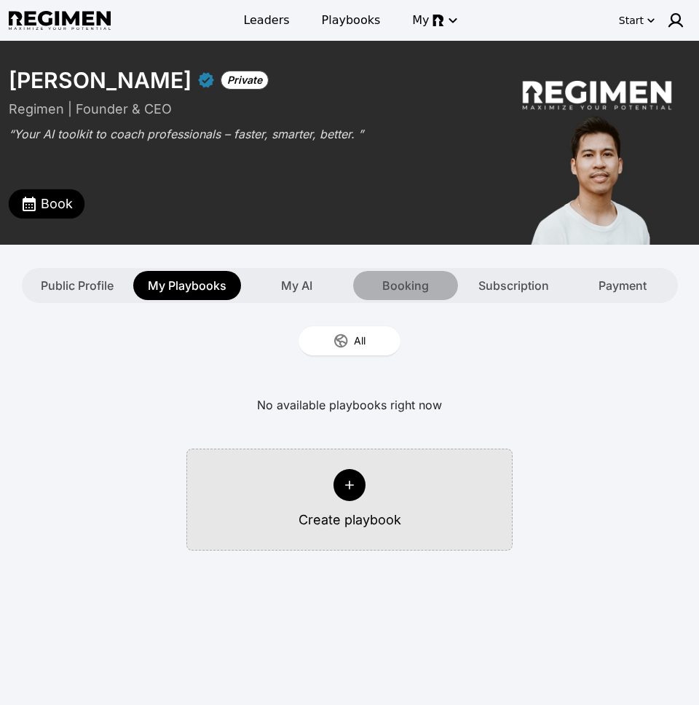
click at [420, 289] on span "Booking" at bounding box center [405, 285] width 47 height 17
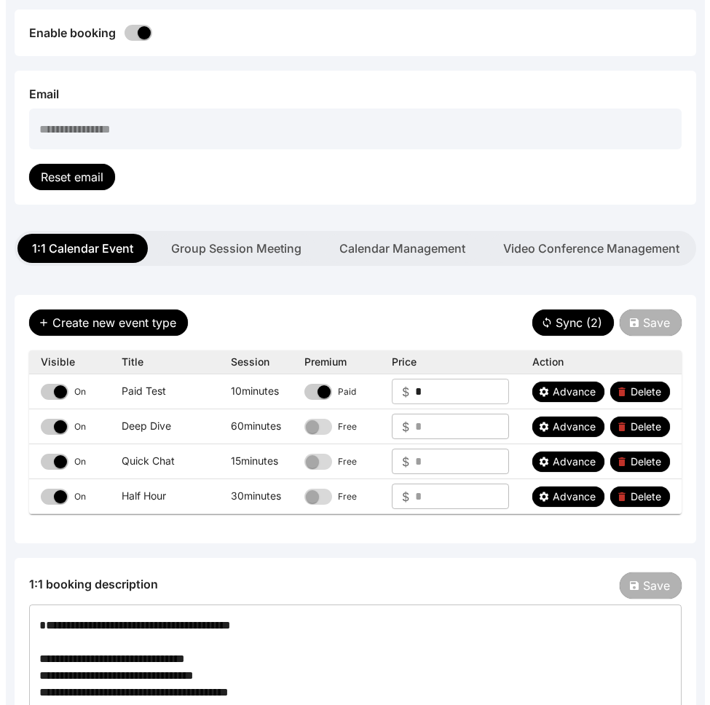
scroll to position [320, 0]
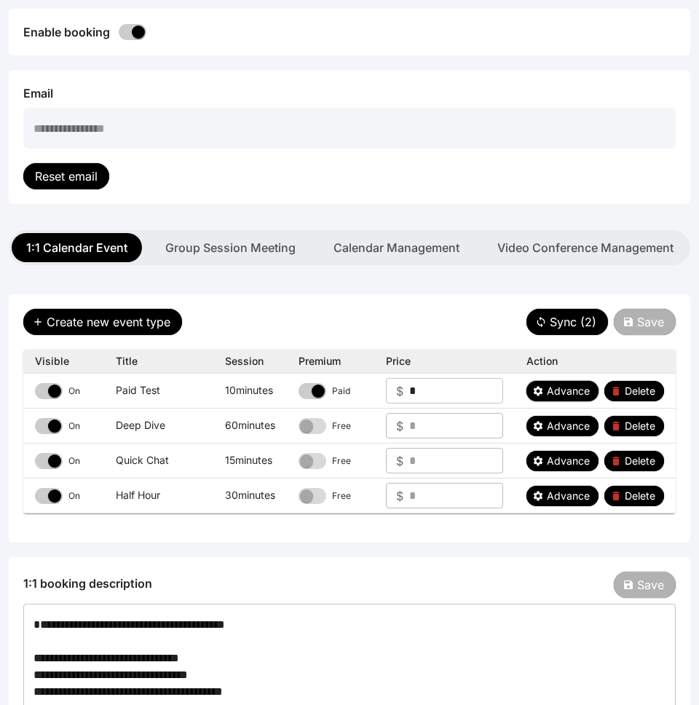
click at [566, 389] on span "Advance" at bounding box center [568, 391] width 43 height 15
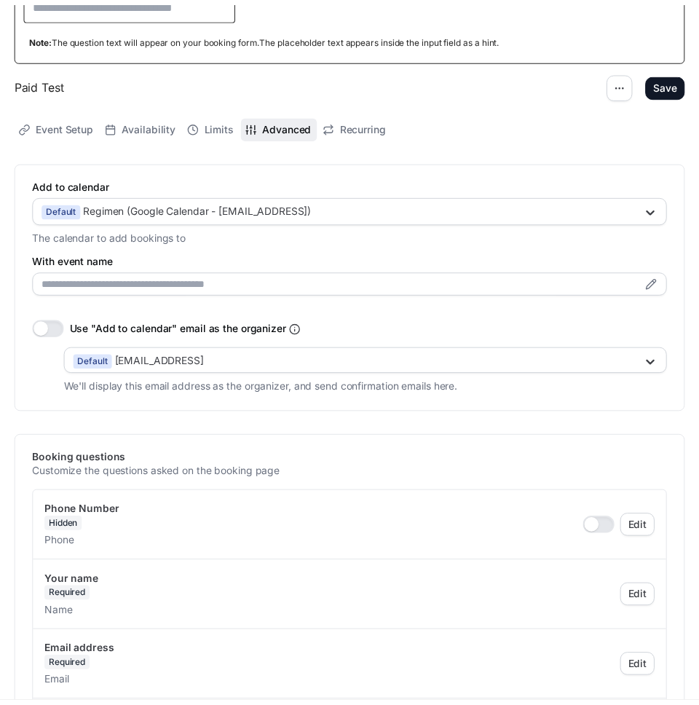
scroll to position [0, 0]
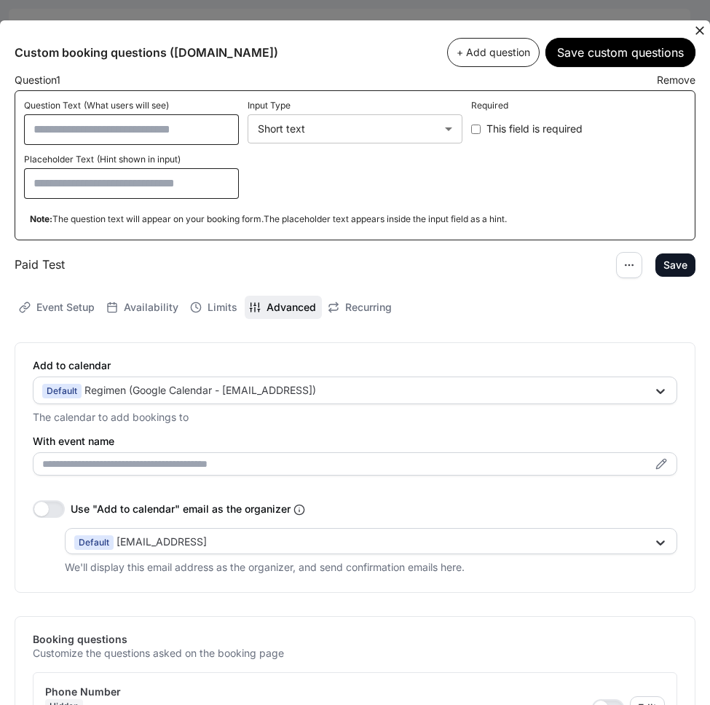
click at [652, 29] on icon at bounding box center [699, 30] width 9 height 9
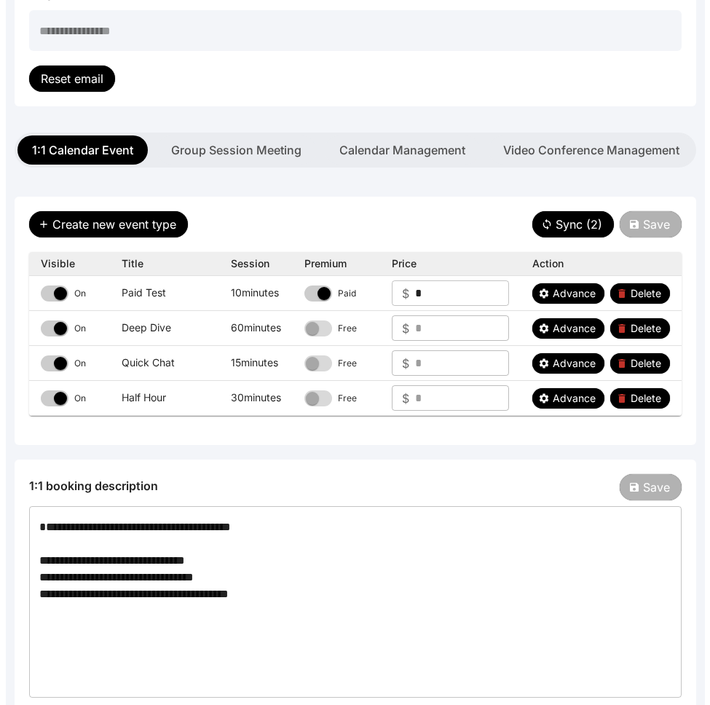
scroll to position [419, 0]
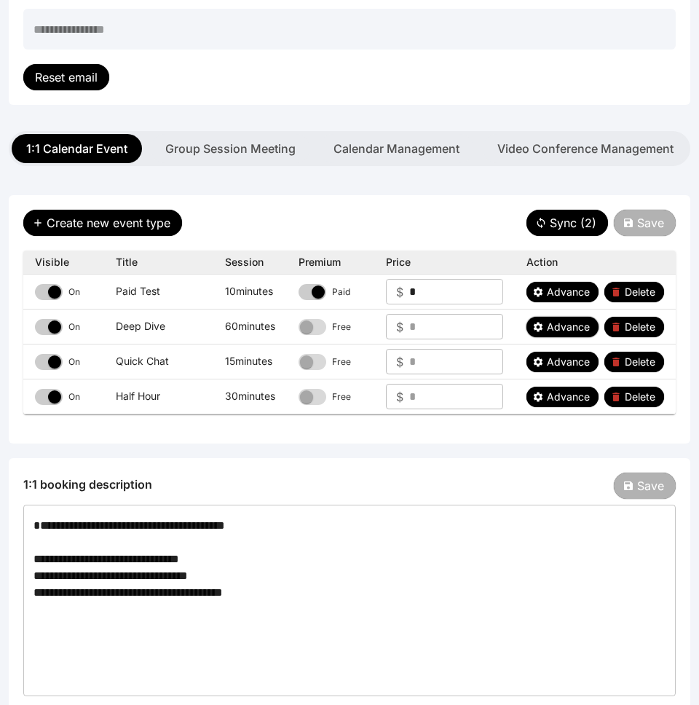
click at [545, 325] on button "Advance" at bounding box center [562, 327] width 72 height 20
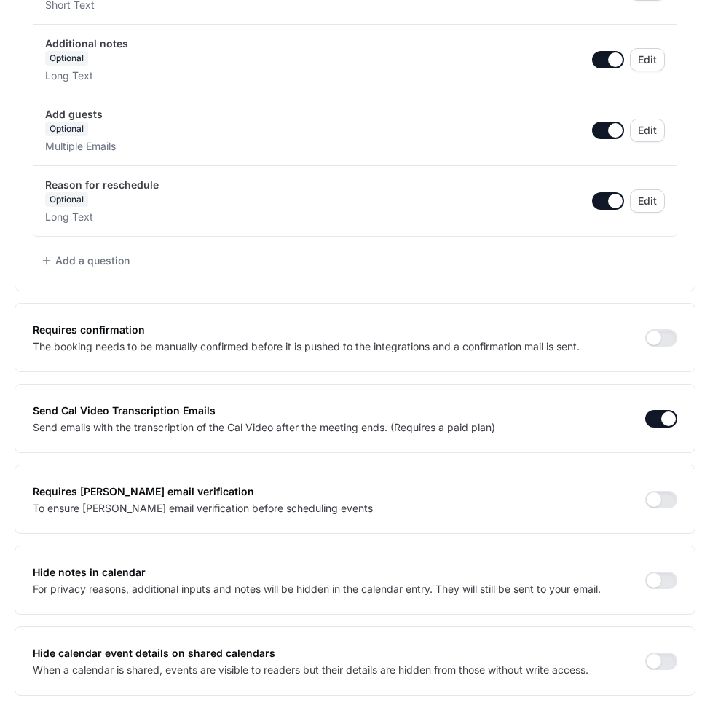
scroll to position [920, 0]
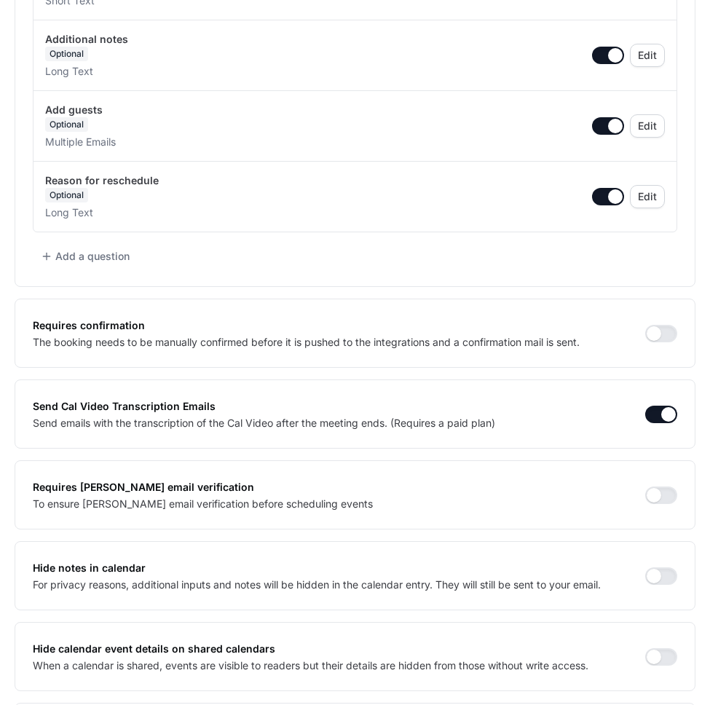
click at [649, 331] on button "button" at bounding box center [661, 333] width 32 height 17
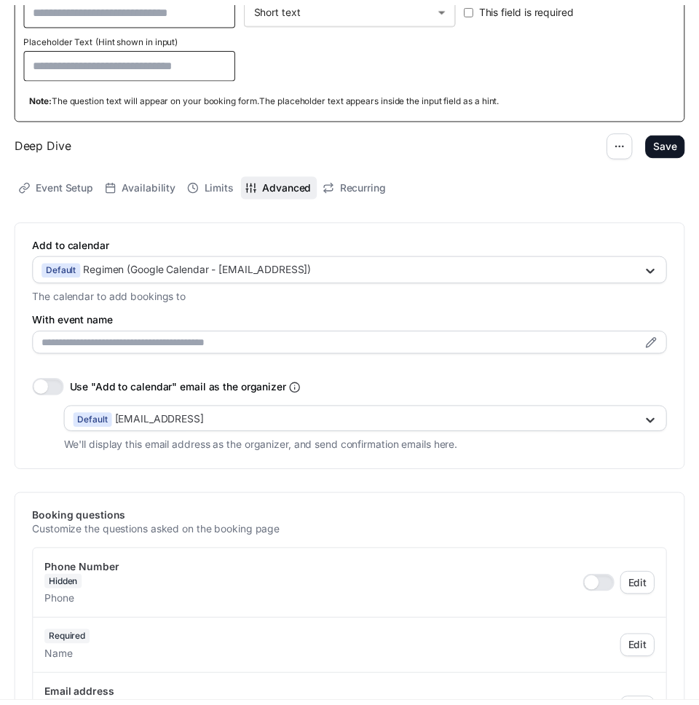
scroll to position [0, 0]
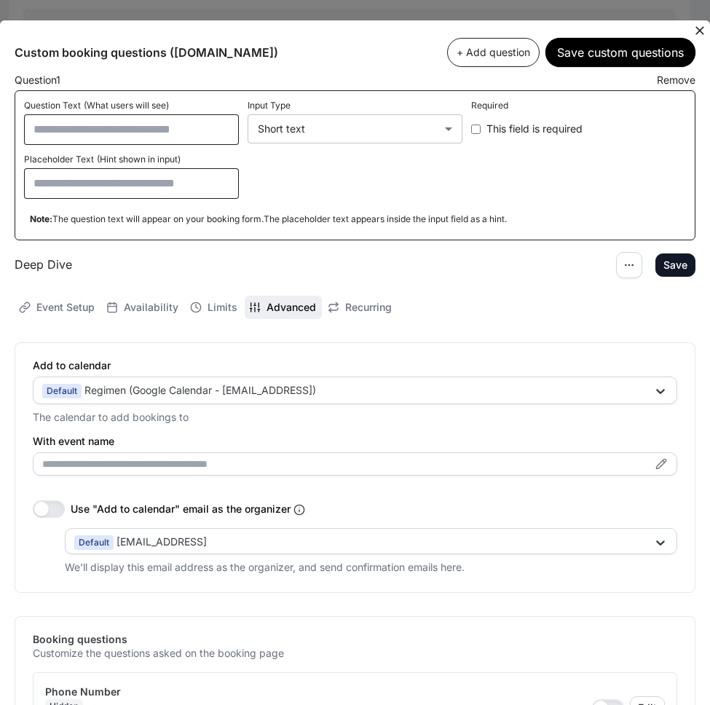
click at [0, 0] on div "Save" at bounding box center [0, 0] width 0 height 0
click at [652, 31] on icon at bounding box center [699, 30] width 15 height 15
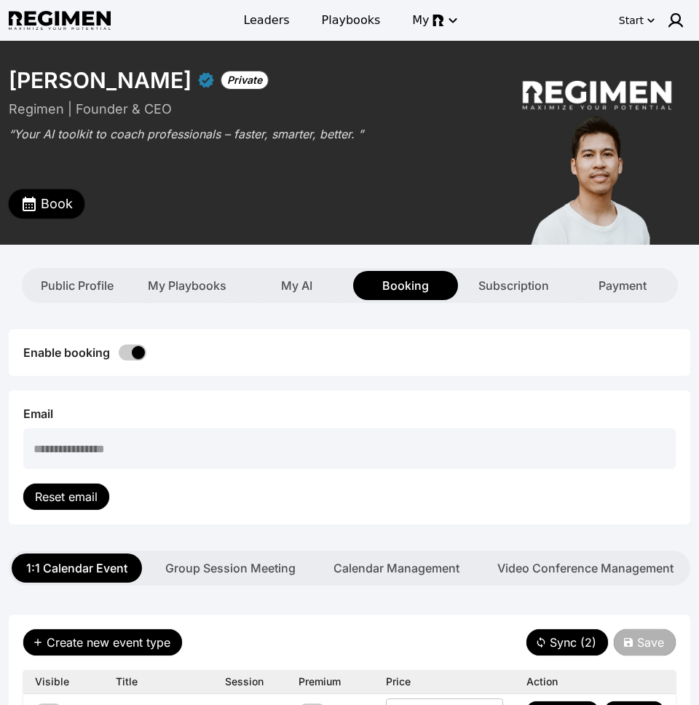
click at [52, 210] on span "Book" at bounding box center [57, 204] width 32 height 20
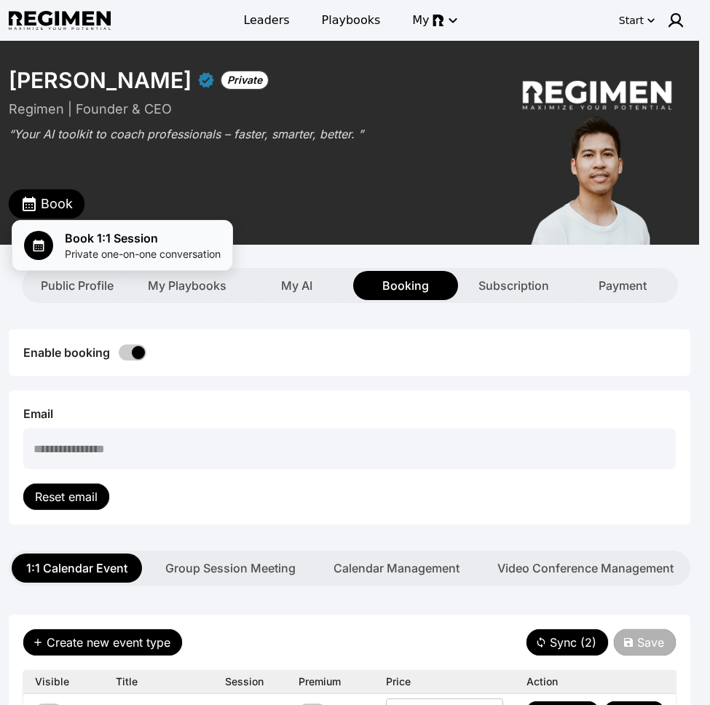
click at [96, 242] on span "Book 1:1 Session" at bounding box center [143, 237] width 156 height 17
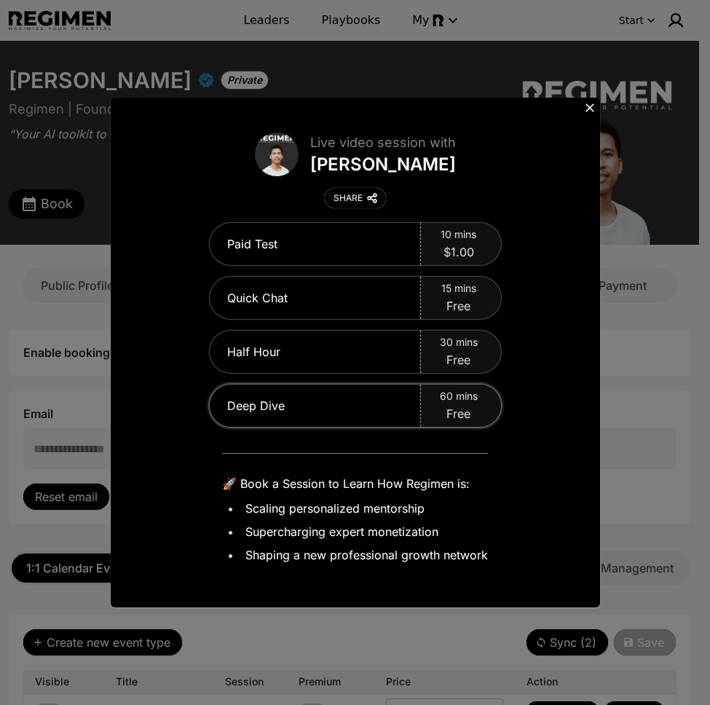
click at [325, 395] on div "Deep Dive" at bounding box center [315, 405] width 211 height 42
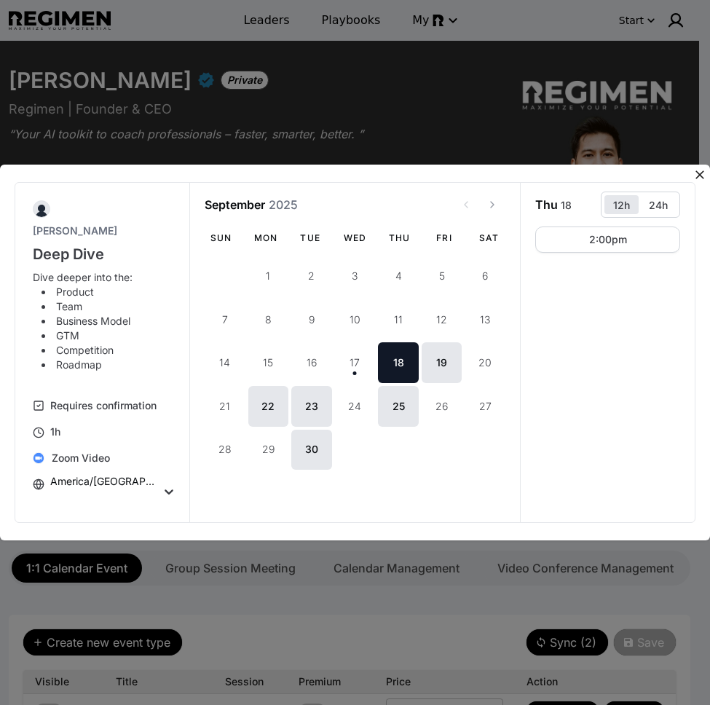
click at [652, 172] on icon at bounding box center [699, 174] width 15 height 15
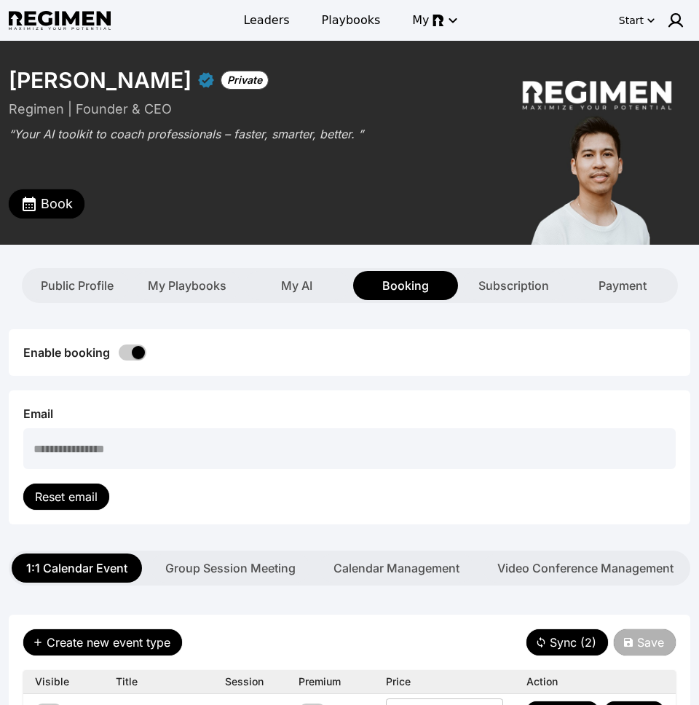
click at [97, 303] on div "**********" at bounding box center [349, 427] width 681 height 248
click at [84, 291] on span "Public Profile" at bounding box center [77, 285] width 73 height 17
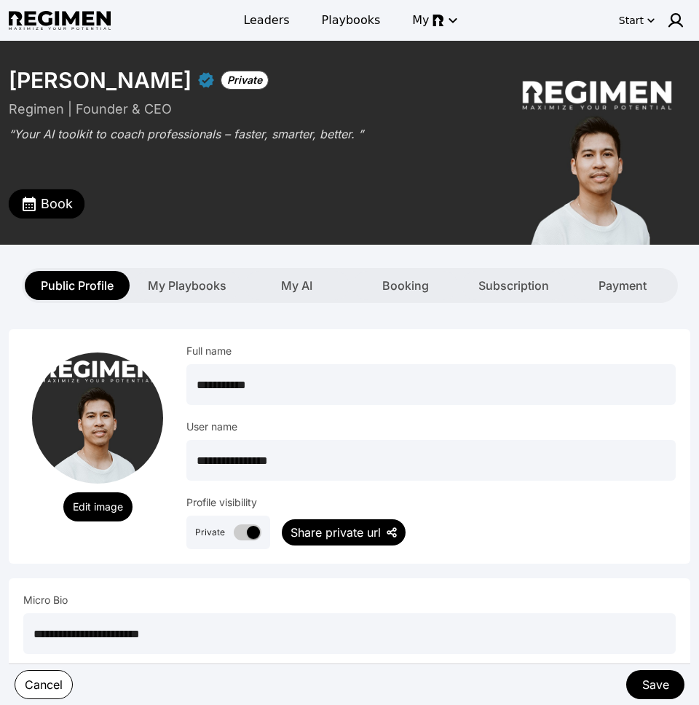
click at [384, 221] on div "Rey Mendoza Private Regimen | Founder & CEO “Your AI toolkit to coach professio…" at bounding box center [349, 143] width 699 height 204
